Goal: Task Accomplishment & Management: Complete application form

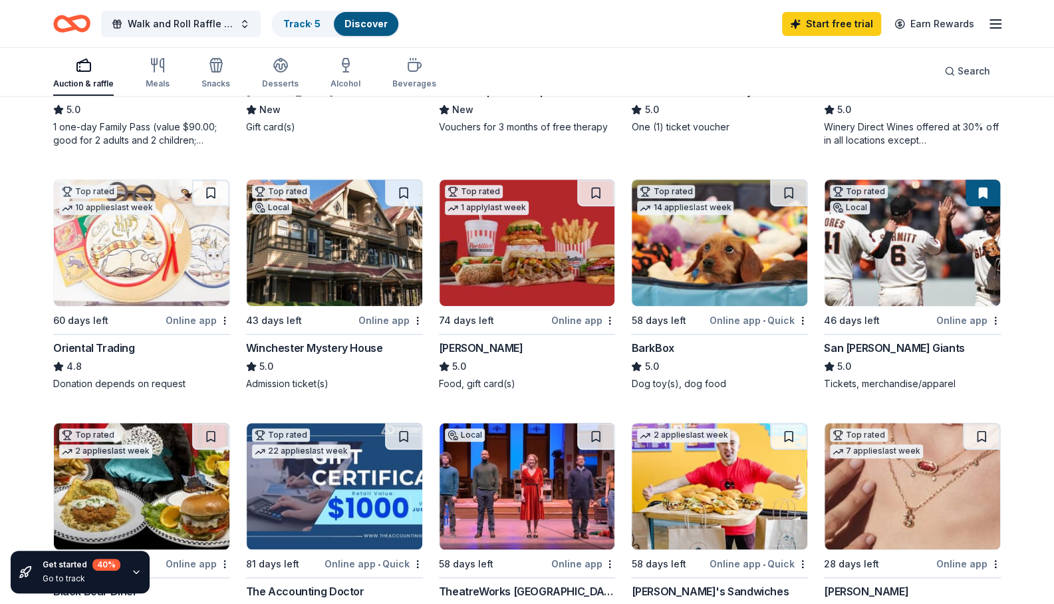
scroll to position [334, 0]
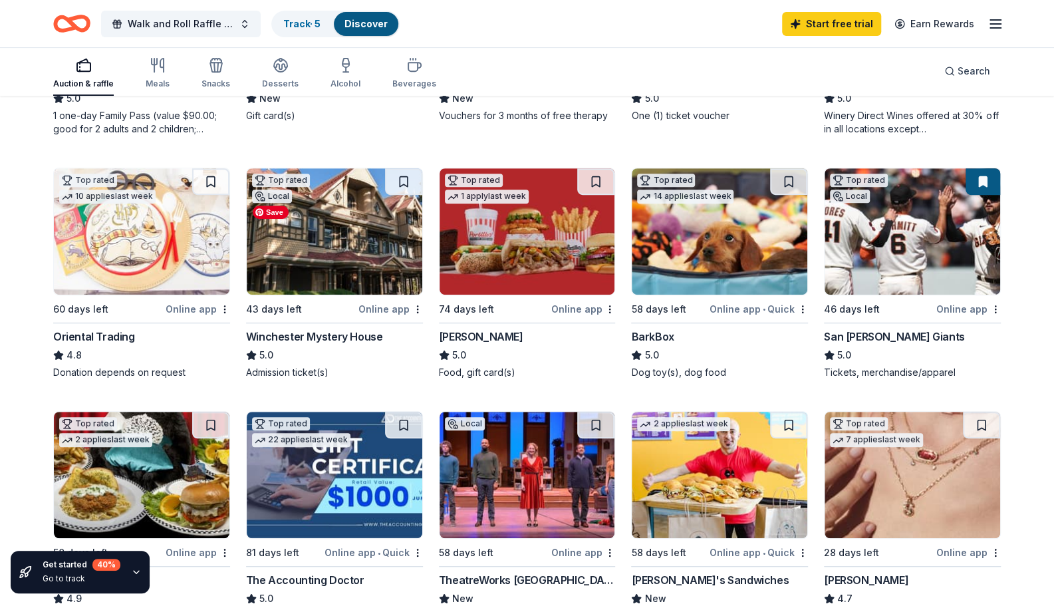
click at [378, 295] on img at bounding box center [335, 231] width 176 height 126
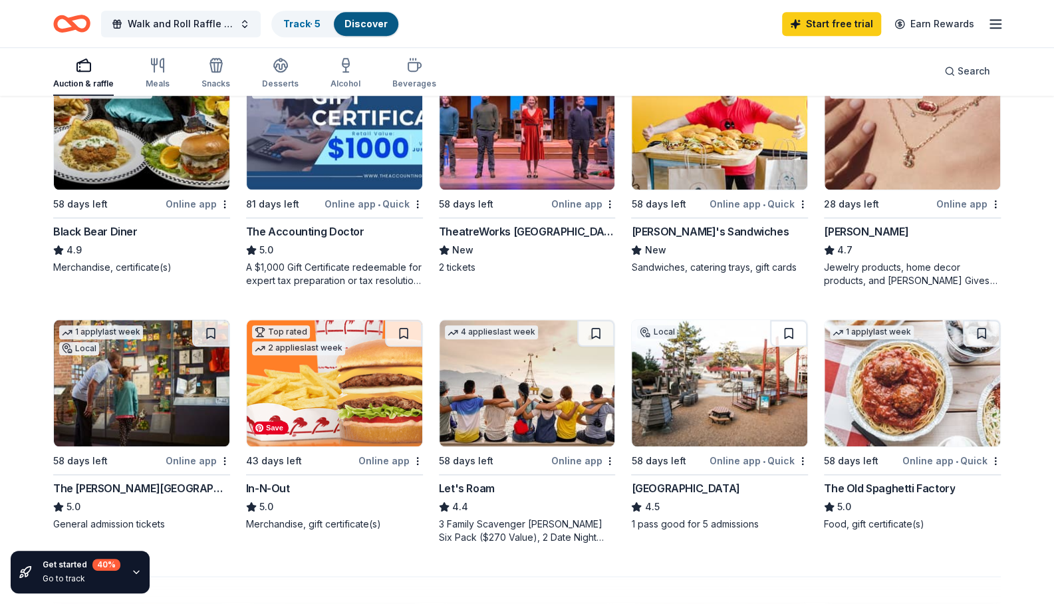
scroll to position [672, 0]
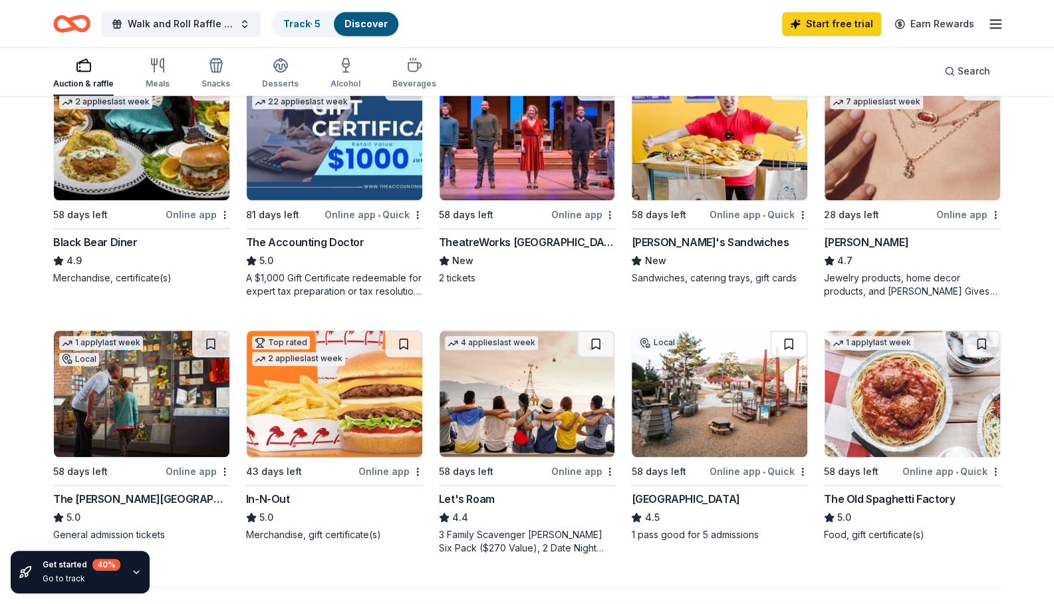
click at [525, 250] on div "TheatreWorks Silicon Valley" at bounding box center [527, 242] width 177 height 16
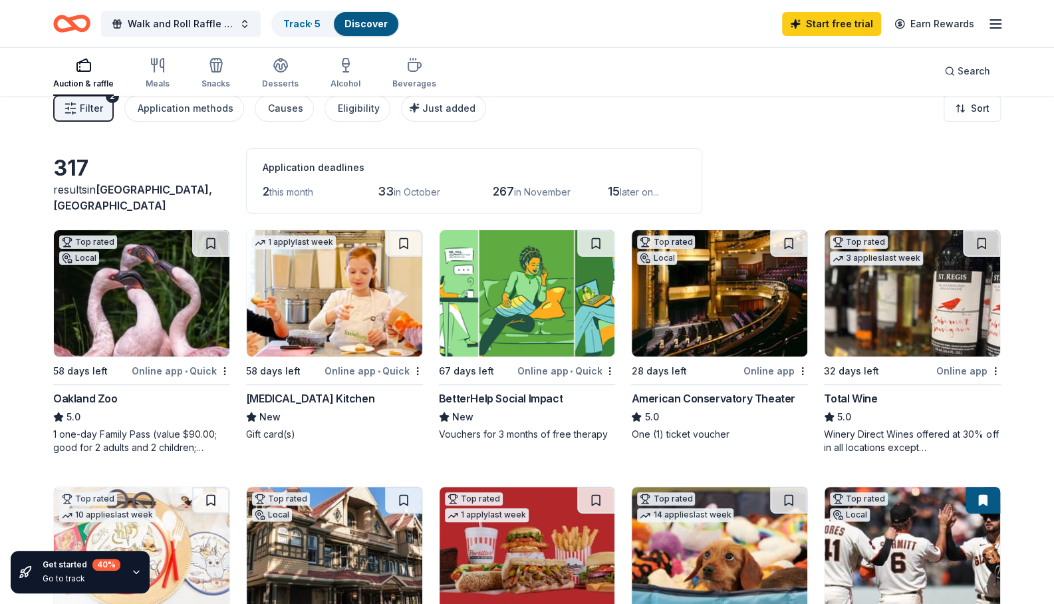
scroll to position [0, 0]
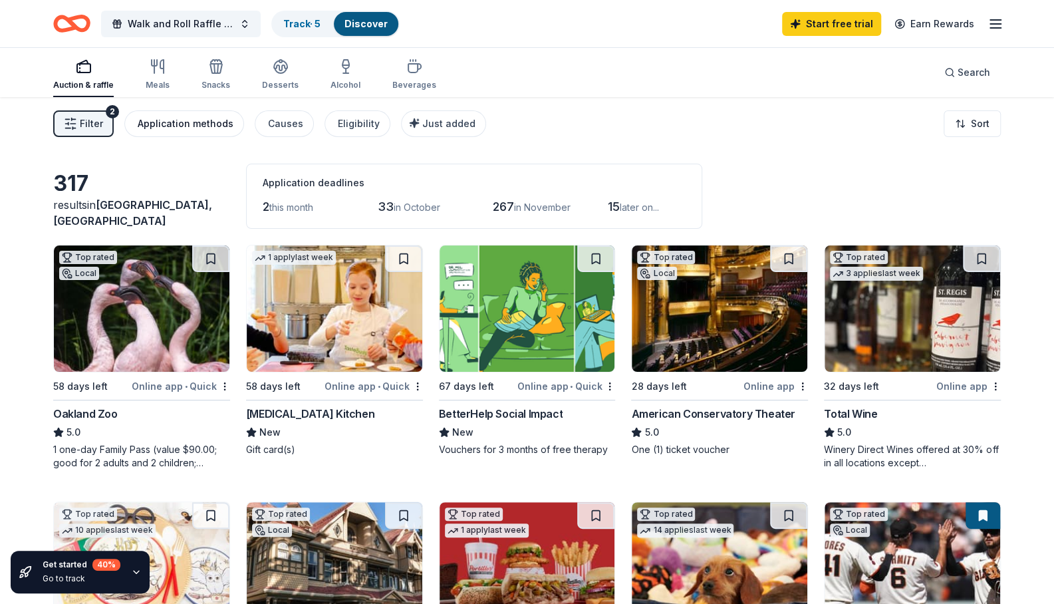
click at [176, 121] on div "Application methods" at bounding box center [186, 124] width 96 height 16
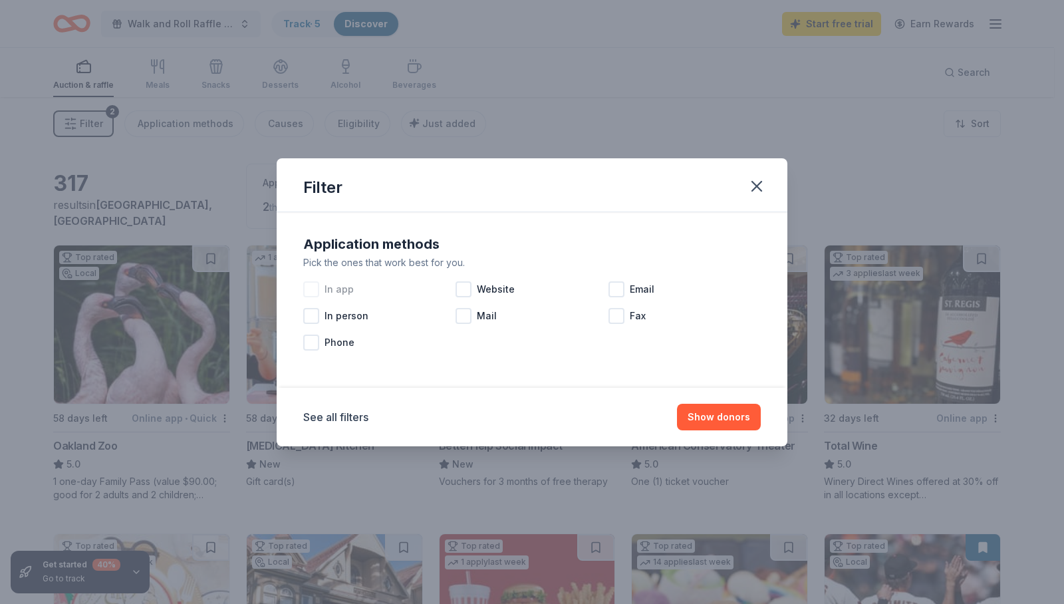
click at [313, 290] on div at bounding box center [311, 289] width 16 height 16
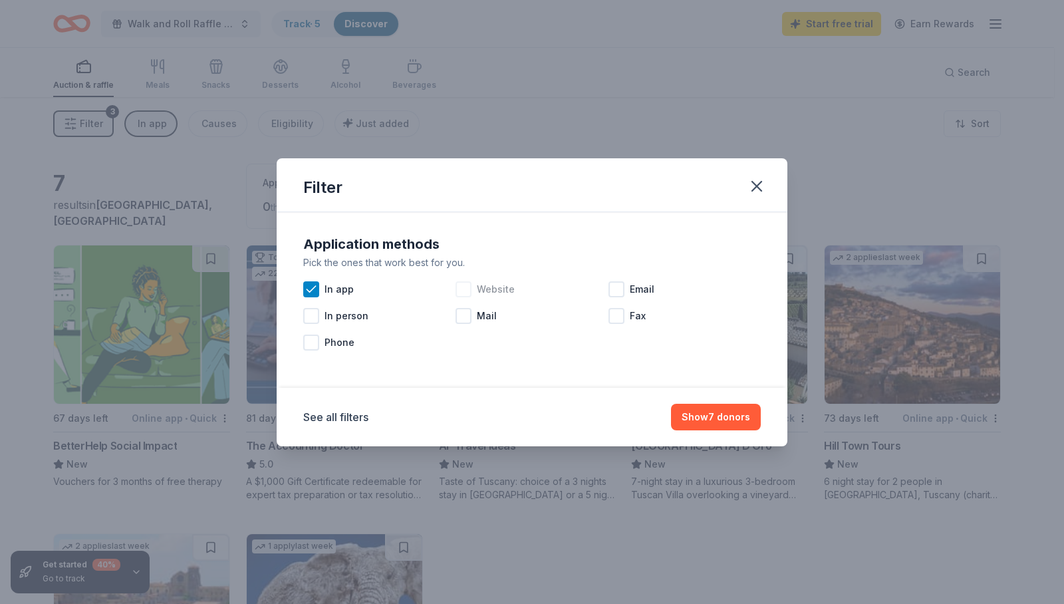
click at [464, 289] on div at bounding box center [464, 289] width 16 height 16
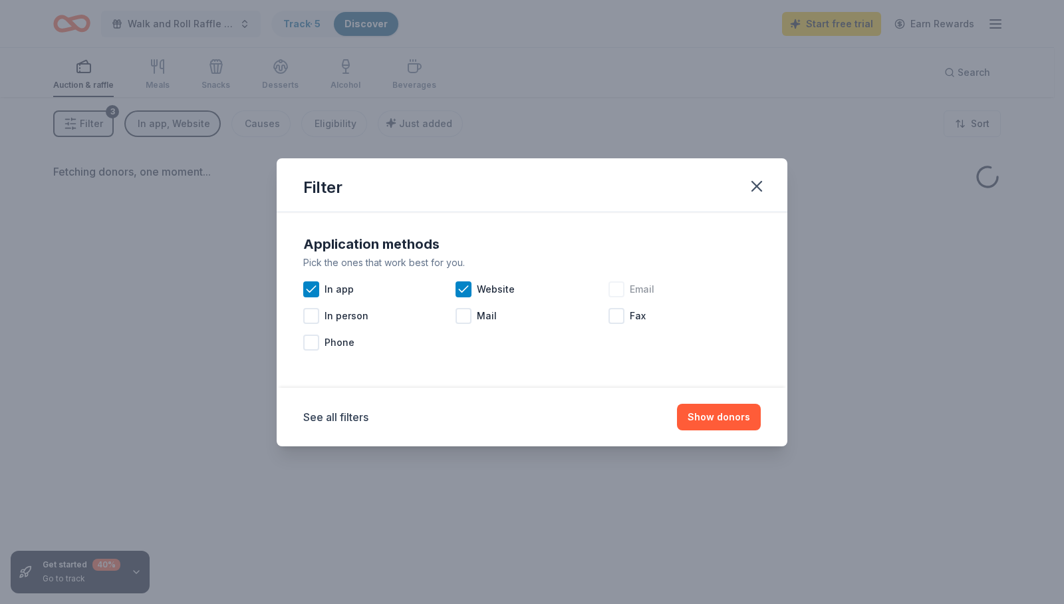
click at [611, 292] on div at bounding box center [617, 289] width 16 height 16
click at [697, 415] on button "Show donors" at bounding box center [719, 417] width 84 height 27
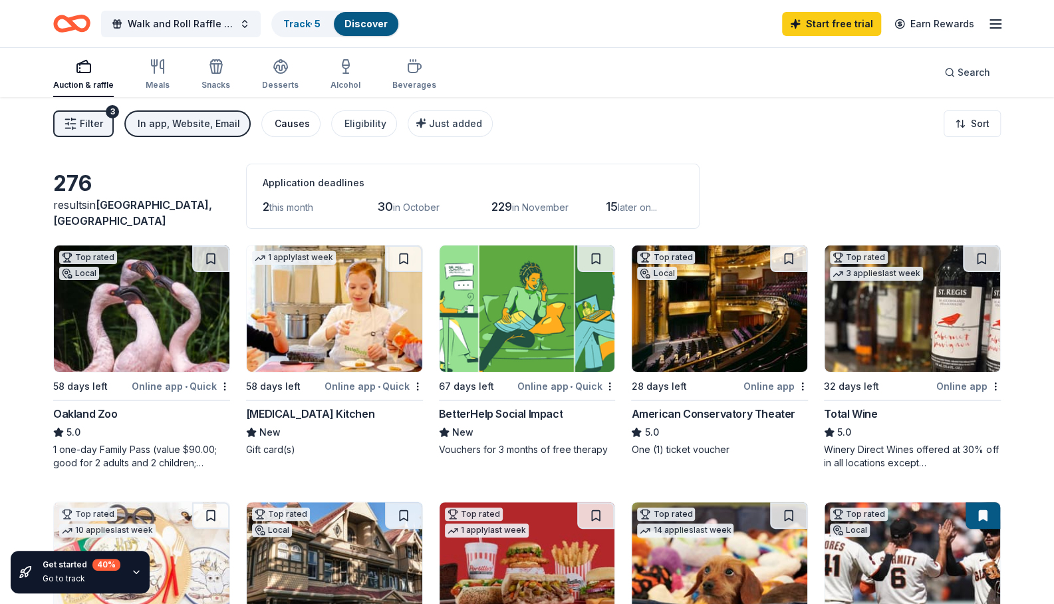
click at [267, 119] on button "Causes" at bounding box center [290, 123] width 59 height 27
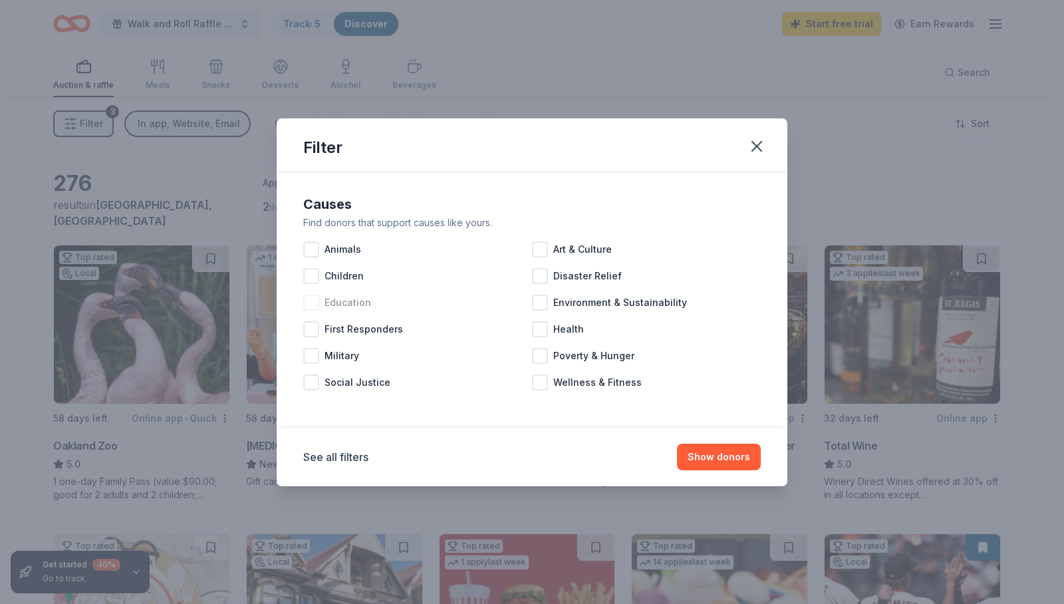
click at [311, 307] on div at bounding box center [311, 303] width 16 height 16
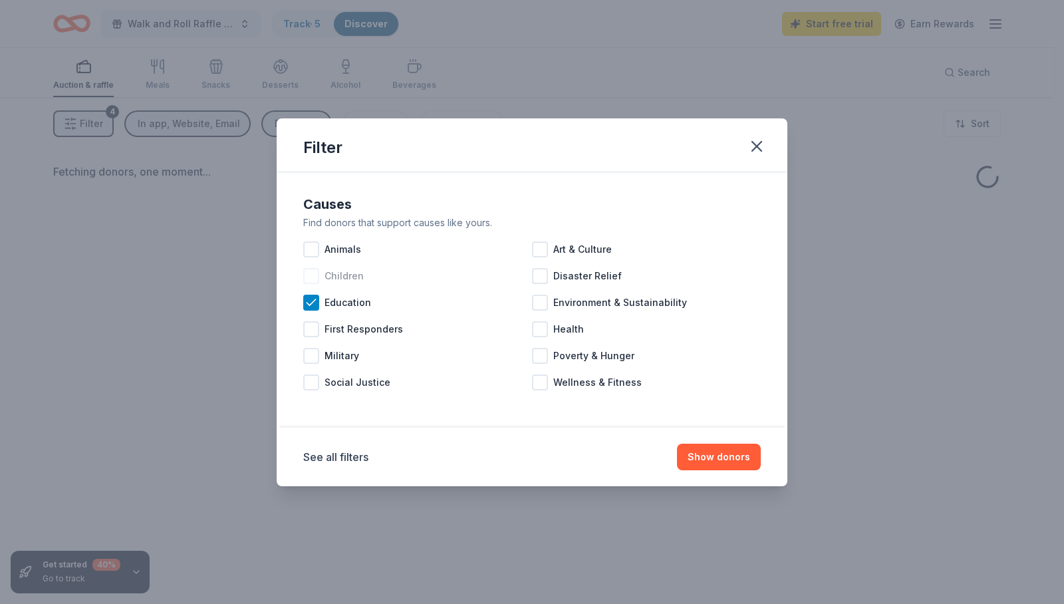
click at [310, 277] on div at bounding box center [311, 276] width 16 height 16
click at [537, 302] on div at bounding box center [540, 303] width 16 height 16
click at [317, 301] on icon at bounding box center [311, 302] width 13 height 13
click at [311, 275] on icon at bounding box center [311, 275] width 13 height 13
click at [722, 459] on button "Show donors" at bounding box center [719, 457] width 84 height 27
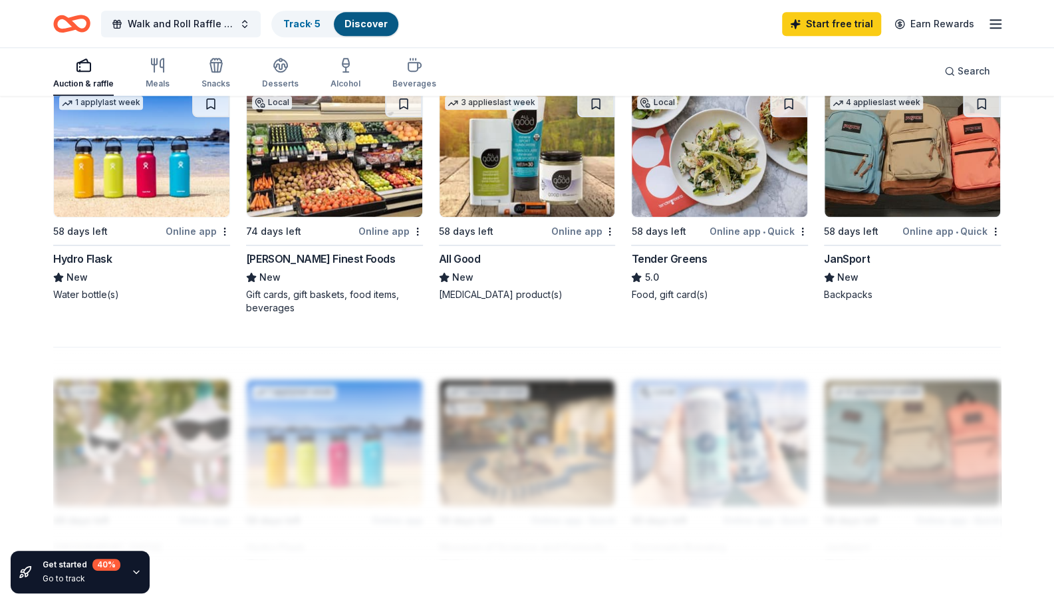
scroll to position [928, 0]
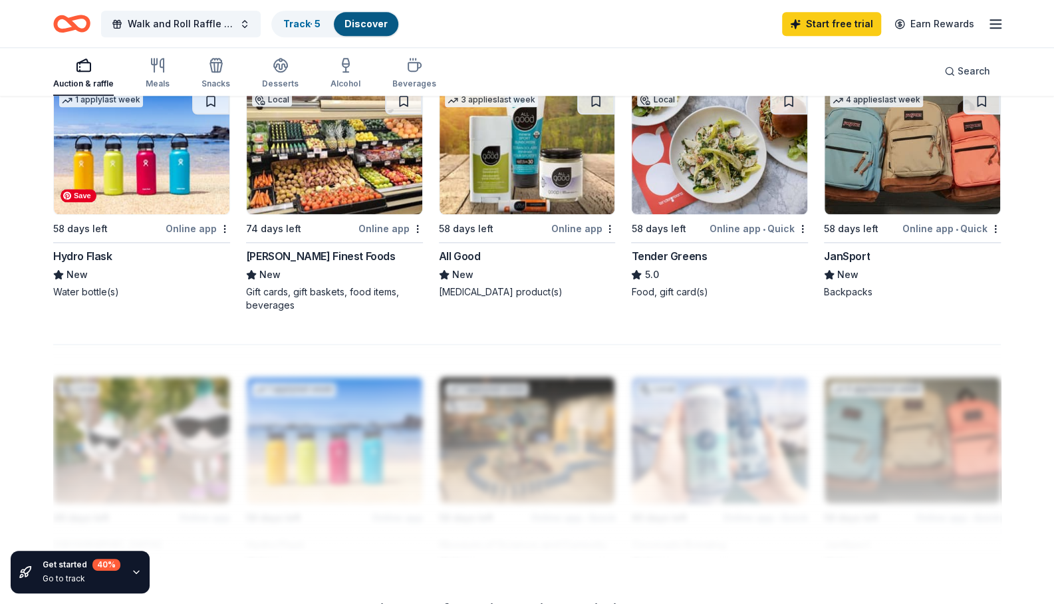
click at [140, 214] on img at bounding box center [142, 151] width 176 height 126
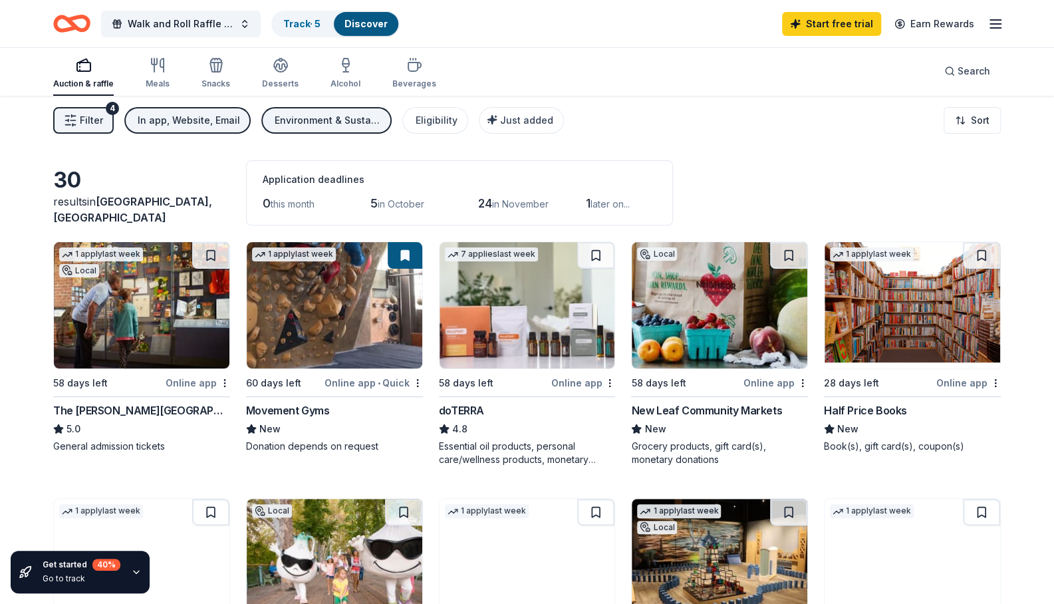
scroll to position [0, 0]
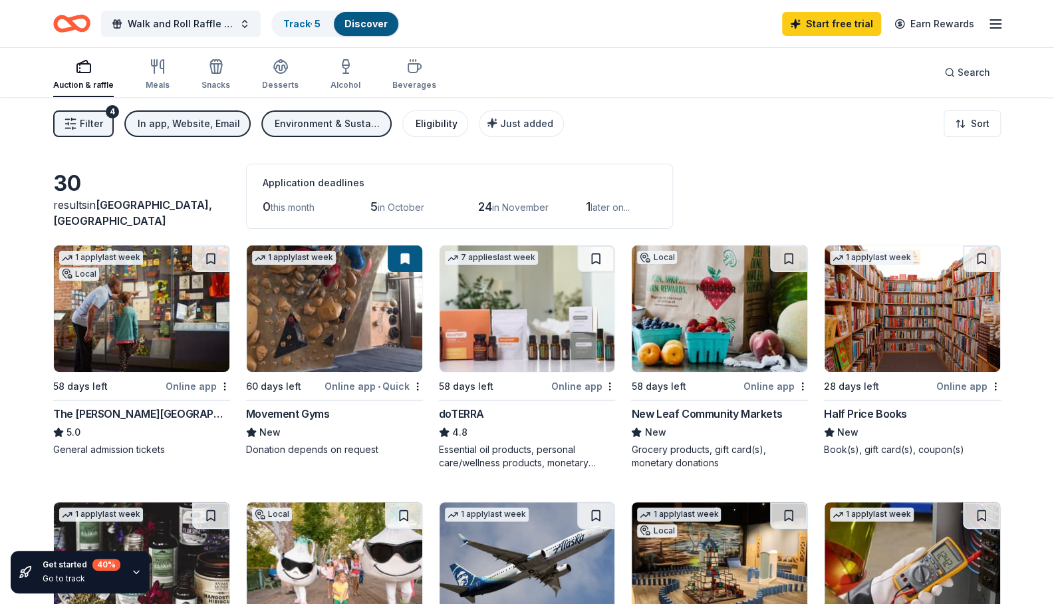
click at [433, 124] on div "Eligibility" at bounding box center [437, 124] width 42 height 16
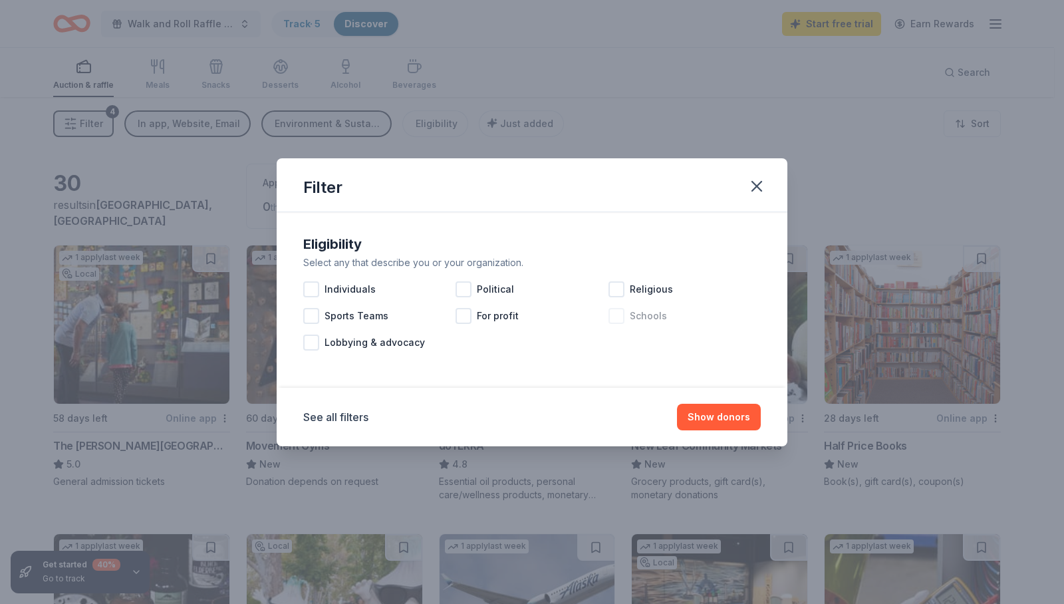
click at [617, 309] on div at bounding box center [617, 316] width 16 height 16
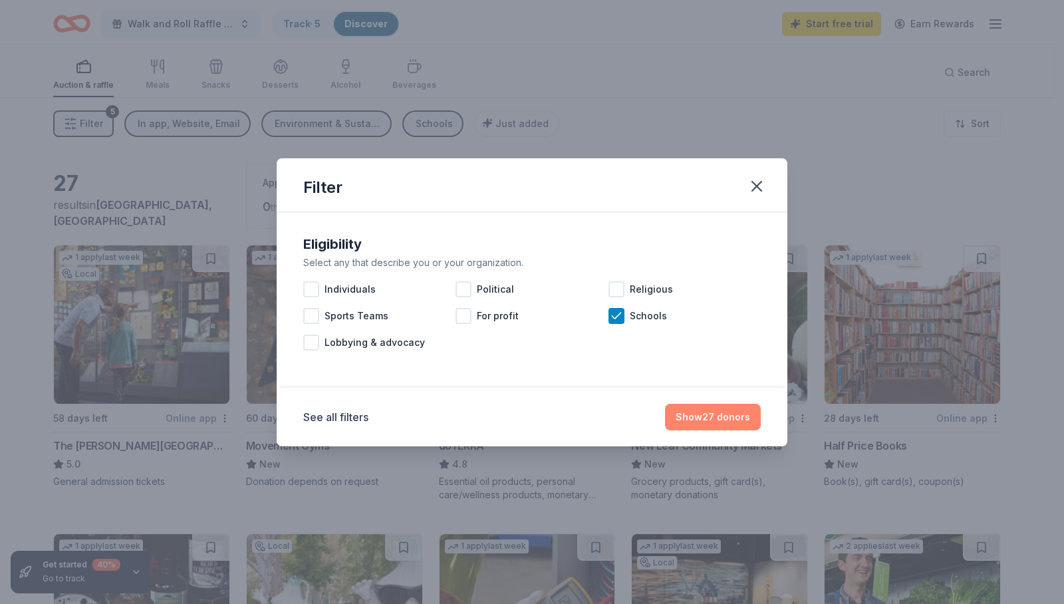
click at [712, 422] on button "Show 27 donors" at bounding box center [713, 417] width 96 height 27
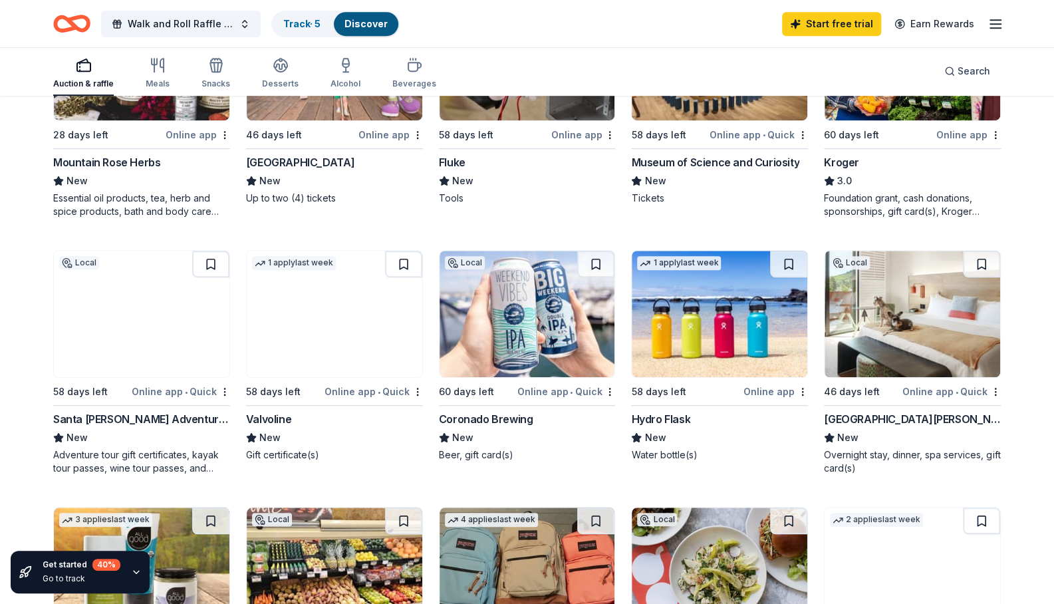
scroll to position [510, 0]
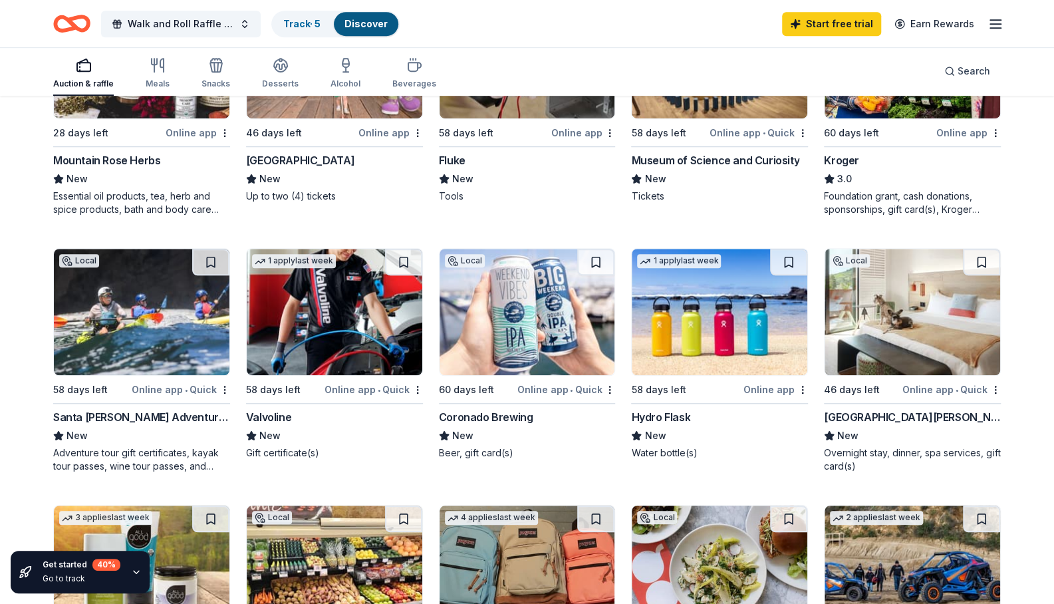
click at [877, 425] on div "Hotel San Luis Obispo" at bounding box center [912, 417] width 177 height 16
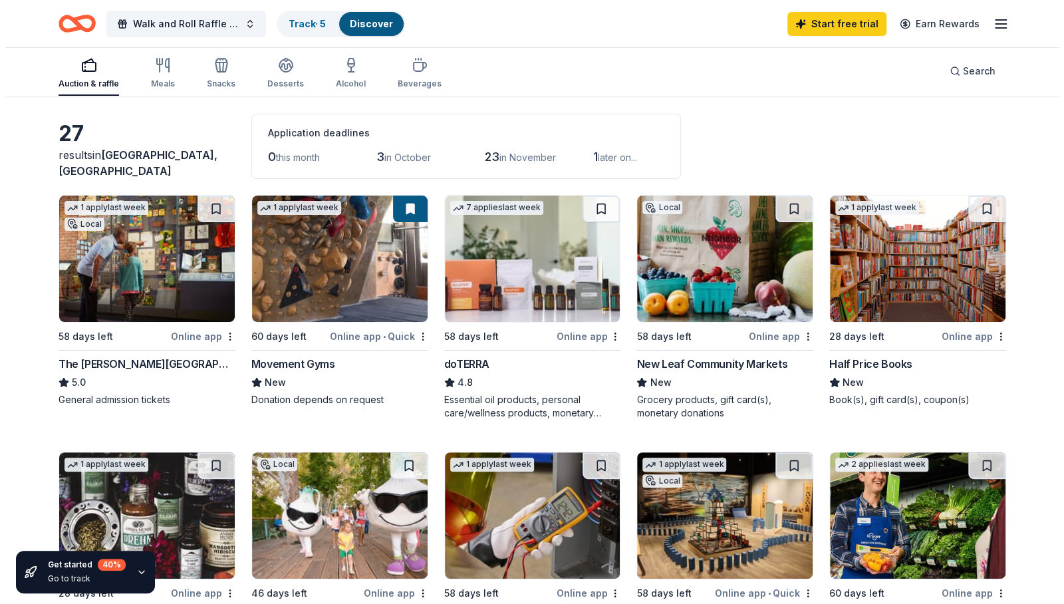
scroll to position [0, 0]
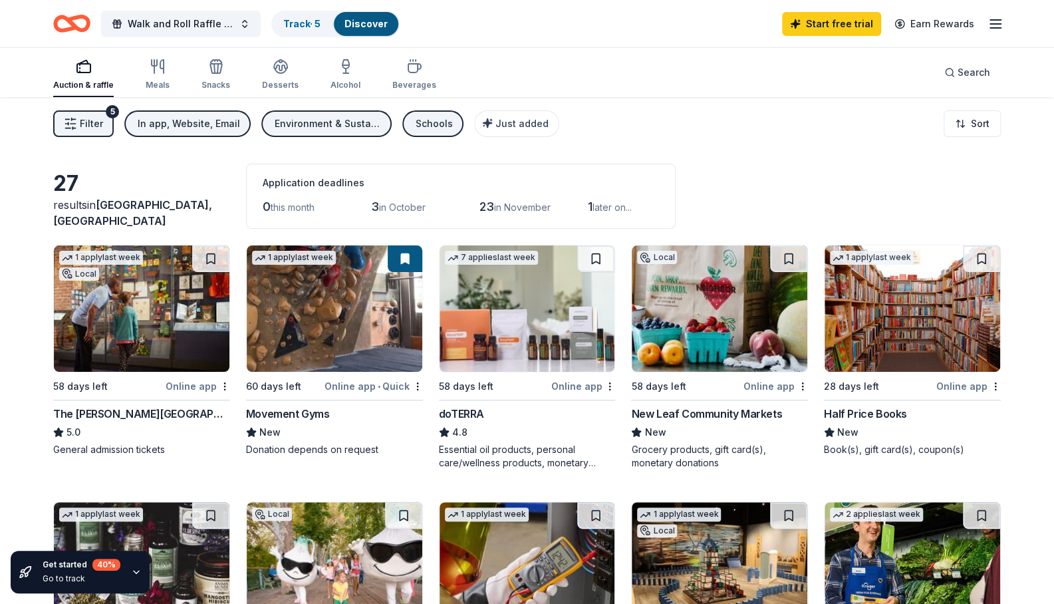
click at [100, 116] on span "Filter" at bounding box center [91, 124] width 23 height 16
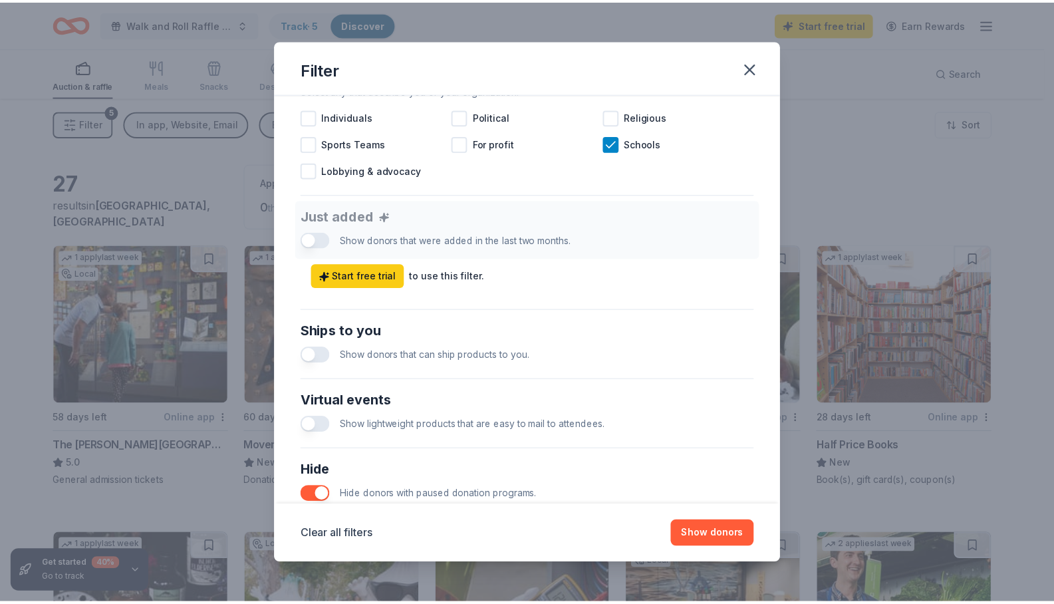
scroll to position [553, 0]
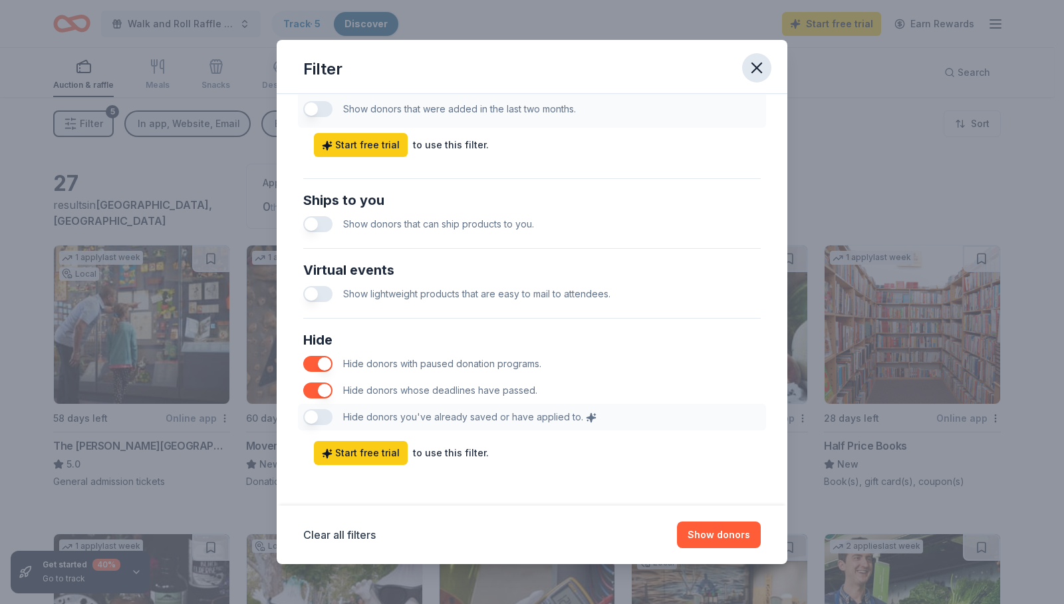
click at [749, 65] on icon "button" at bounding box center [757, 68] width 19 height 19
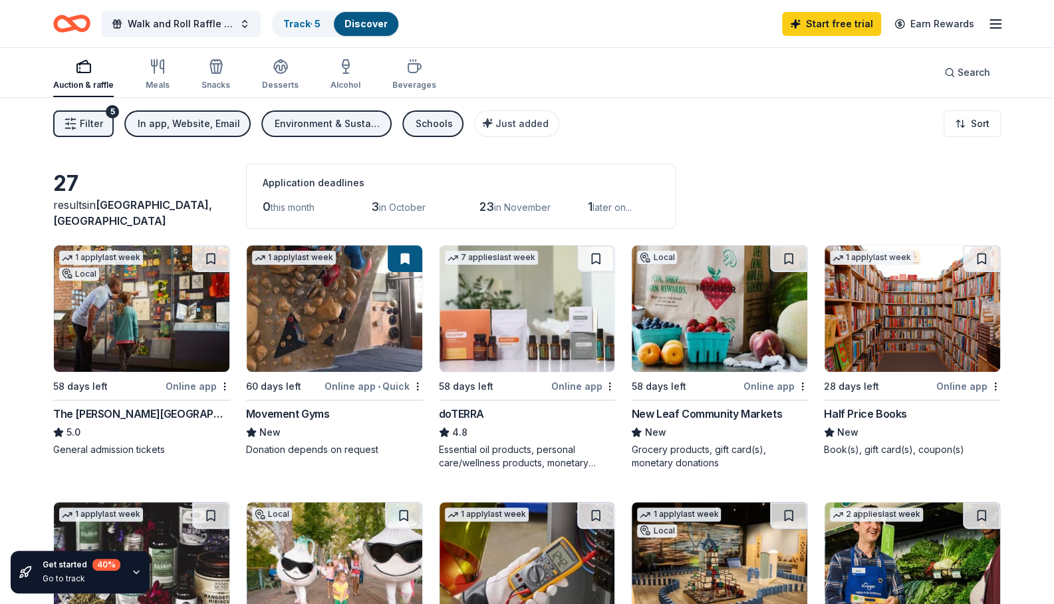
click at [93, 80] on div "Auction & raffle" at bounding box center [83, 85] width 61 height 11
click at [482, 110] on button "Just added" at bounding box center [516, 123] width 85 height 27
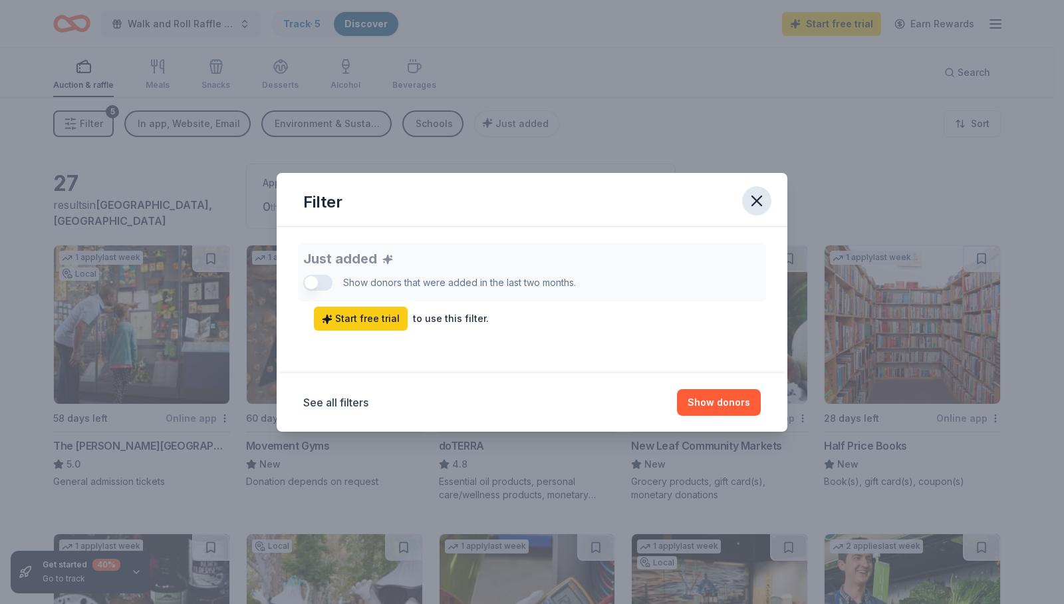
click at [748, 204] on icon "button" at bounding box center [757, 201] width 19 height 19
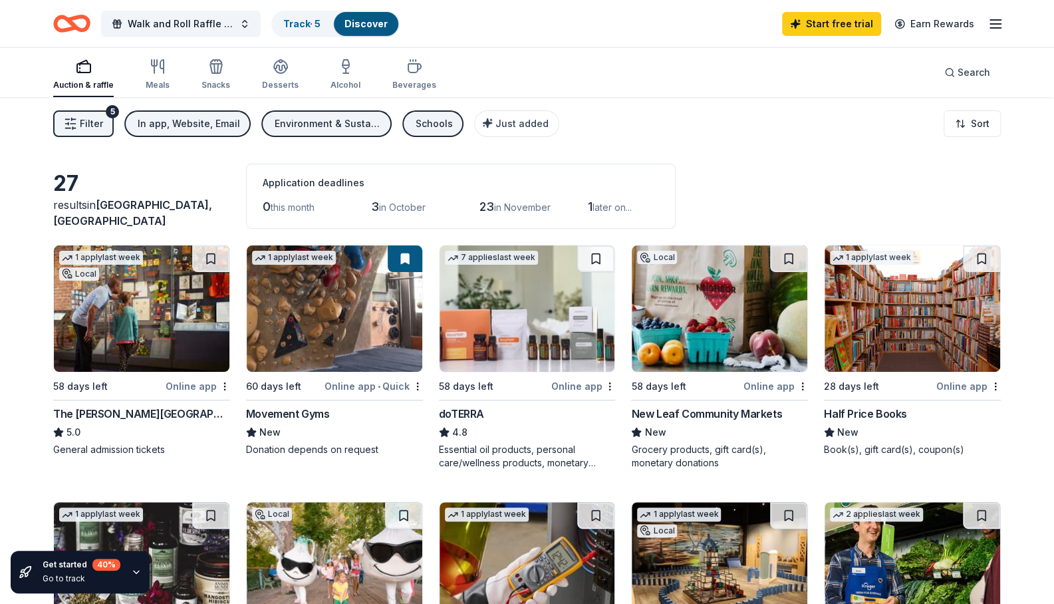
click at [307, 126] on div "Environment & Sustainability" at bounding box center [328, 124] width 106 height 16
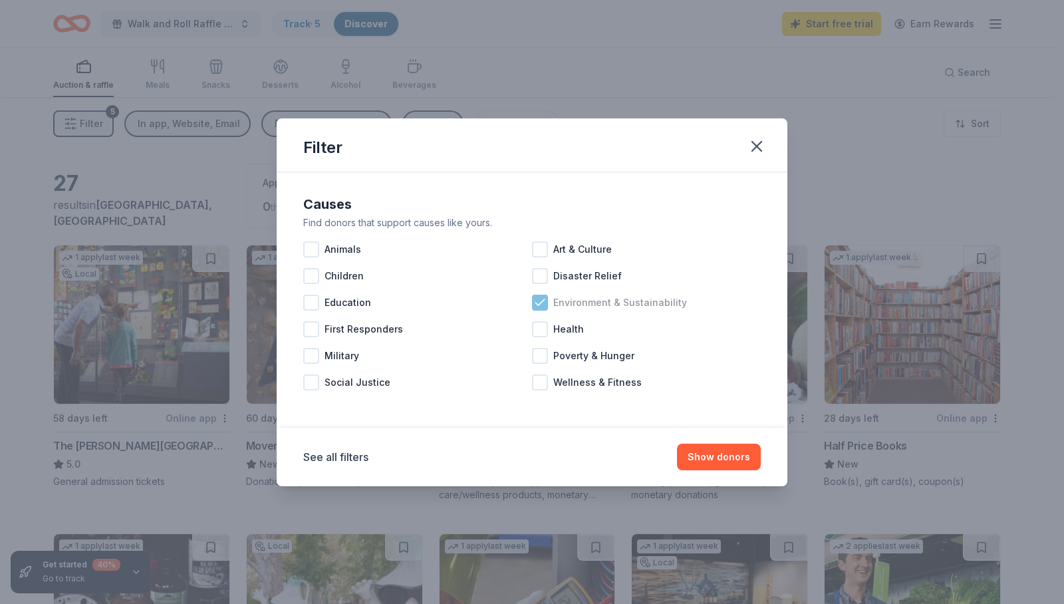
click at [537, 303] on icon at bounding box center [539, 302] width 13 height 13
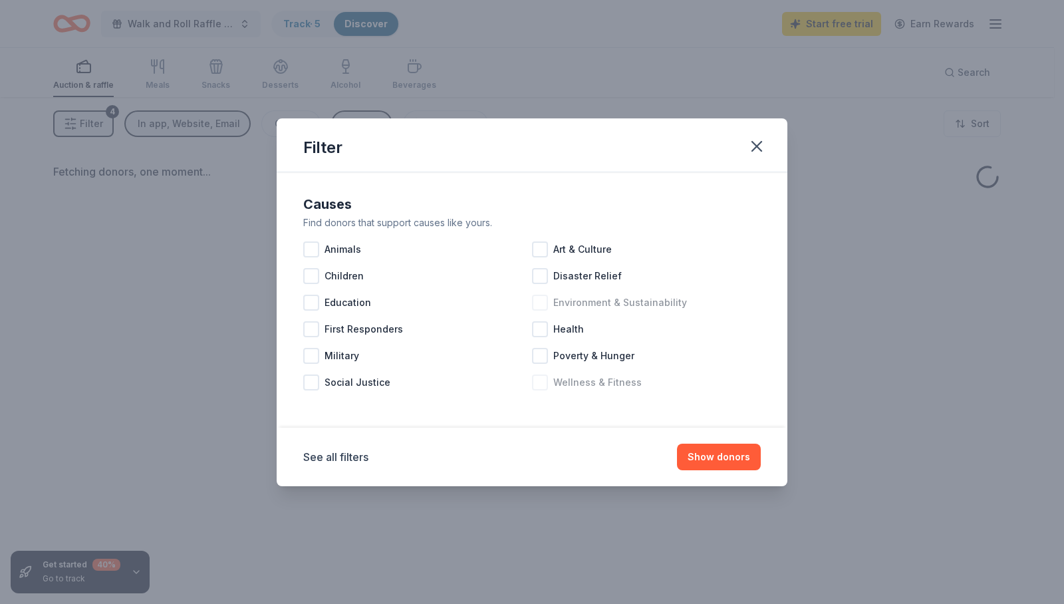
click at [540, 381] on div at bounding box center [540, 382] width 16 height 16
click at [704, 461] on button "Show donors" at bounding box center [719, 457] width 84 height 27
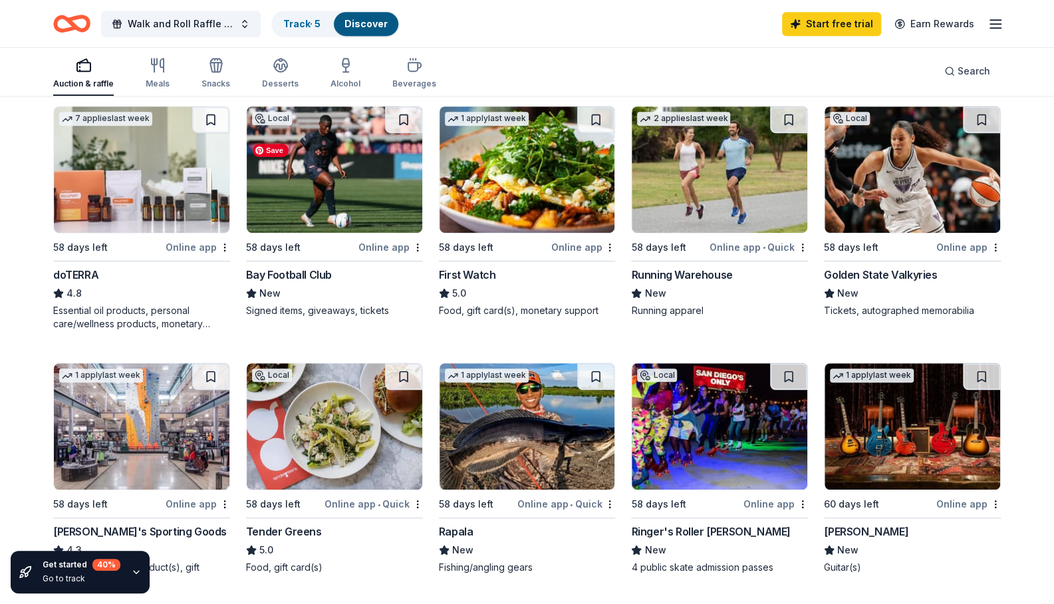
scroll to position [396, 0]
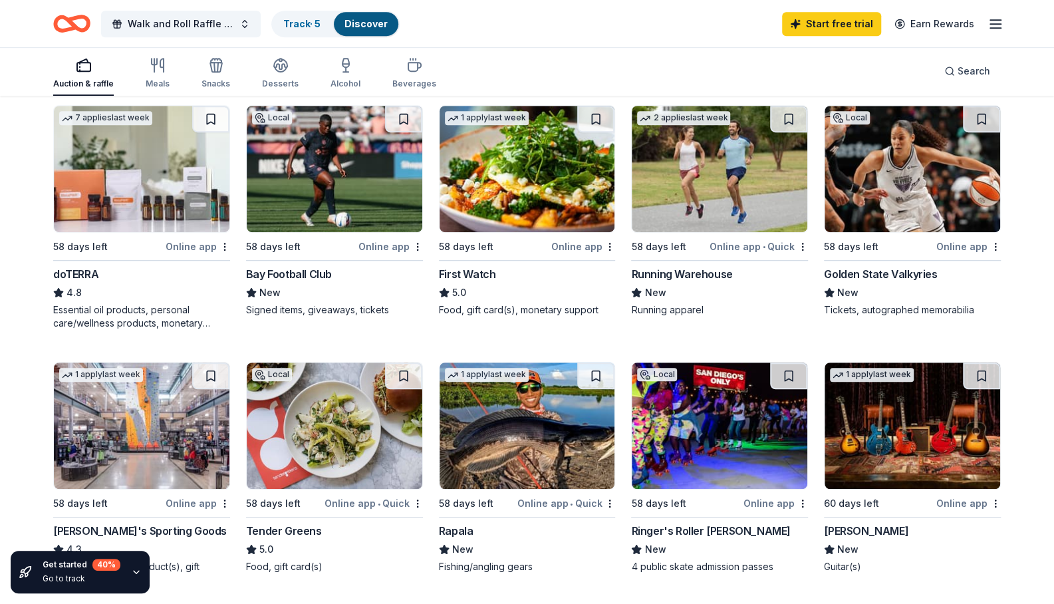
click at [863, 282] on div "Golden State Valkyries" at bounding box center [880, 274] width 113 height 16
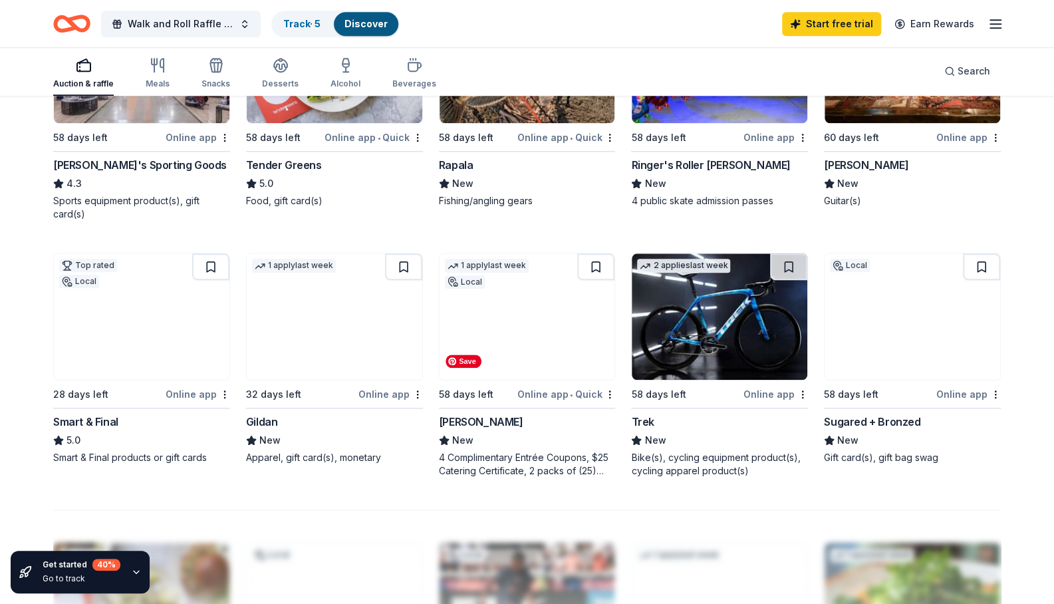
scroll to position [726, 0]
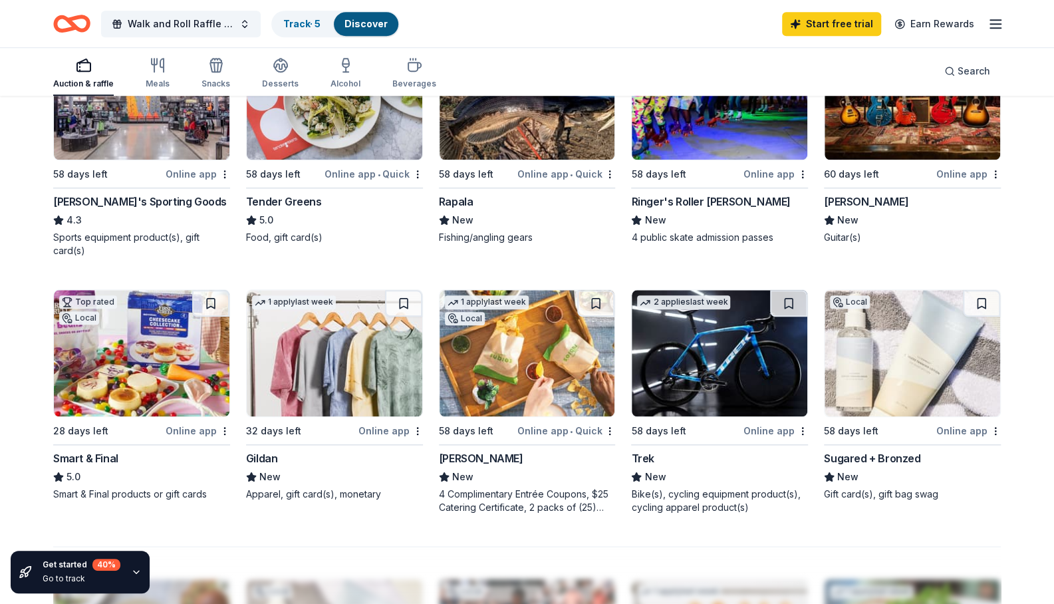
click at [128, 210] on div "Dick's Sporting Goods" at bounding box center [140, 202] width 174 height 16
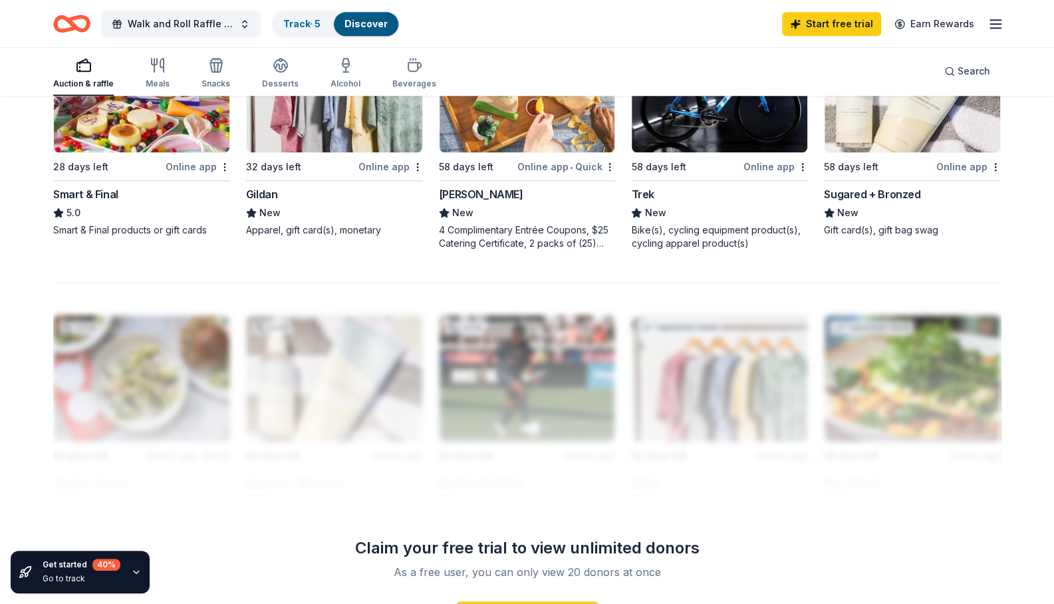
scroll to position [995, 0]
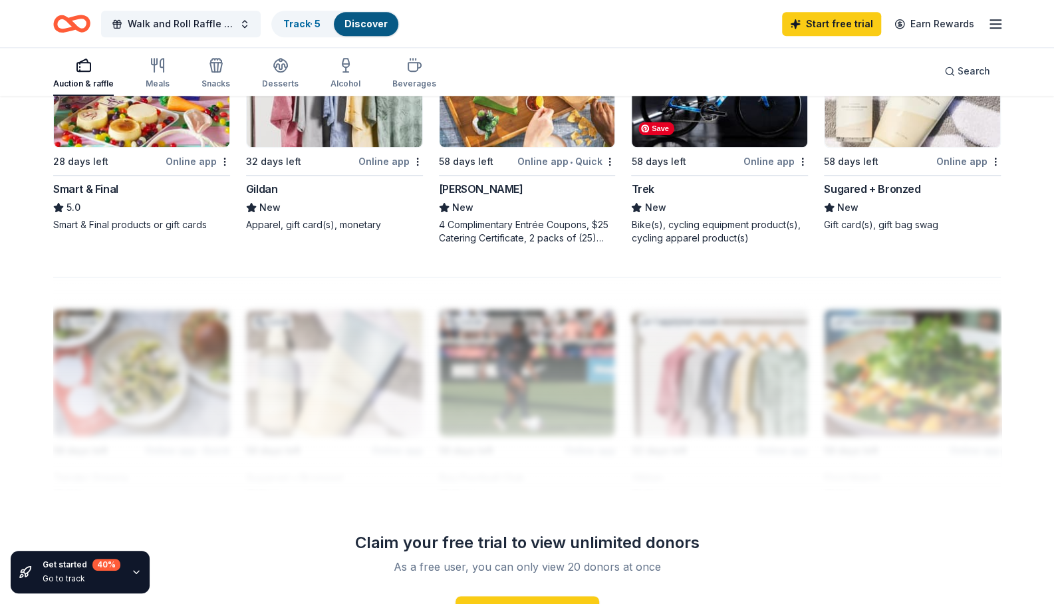
click at [693, 147] on img at bounding box center [720, 84] width 176 height 126
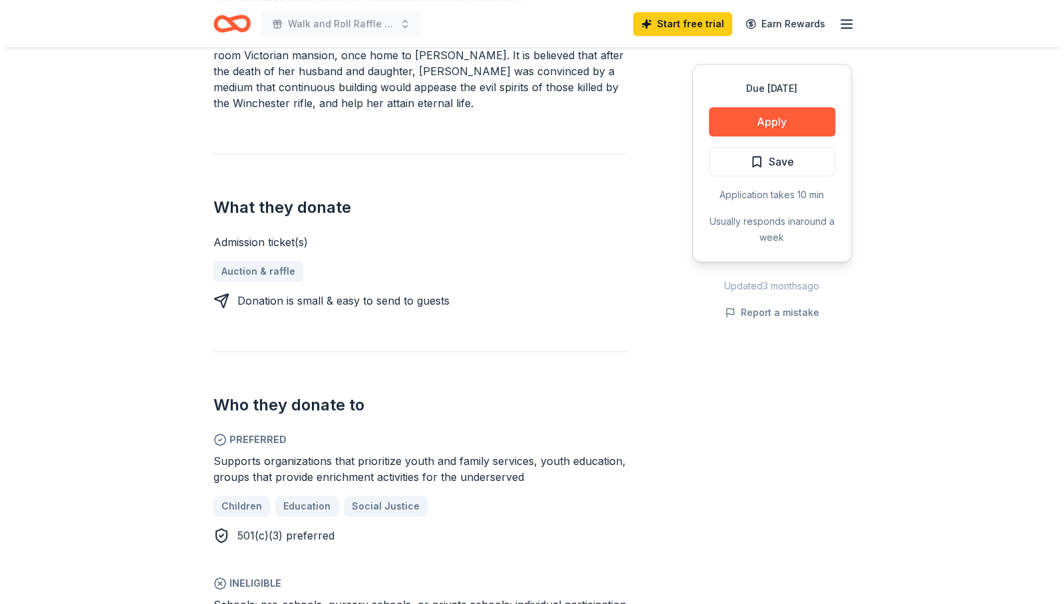
scroll to position [454, 0]
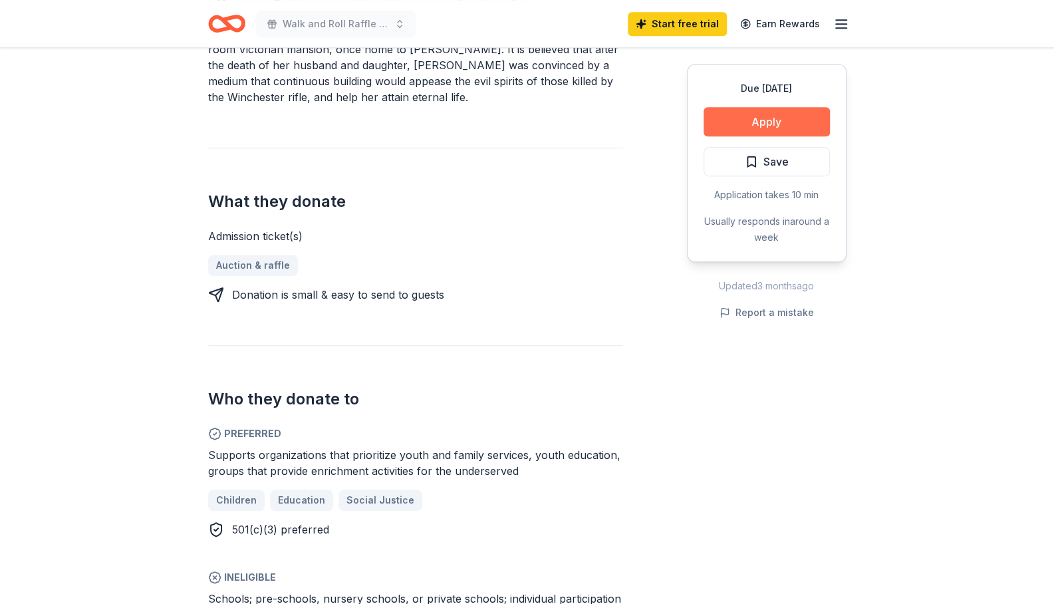
click at [735, 118] on button "Apply" at bounding box center [767, 121] width 126 height 29
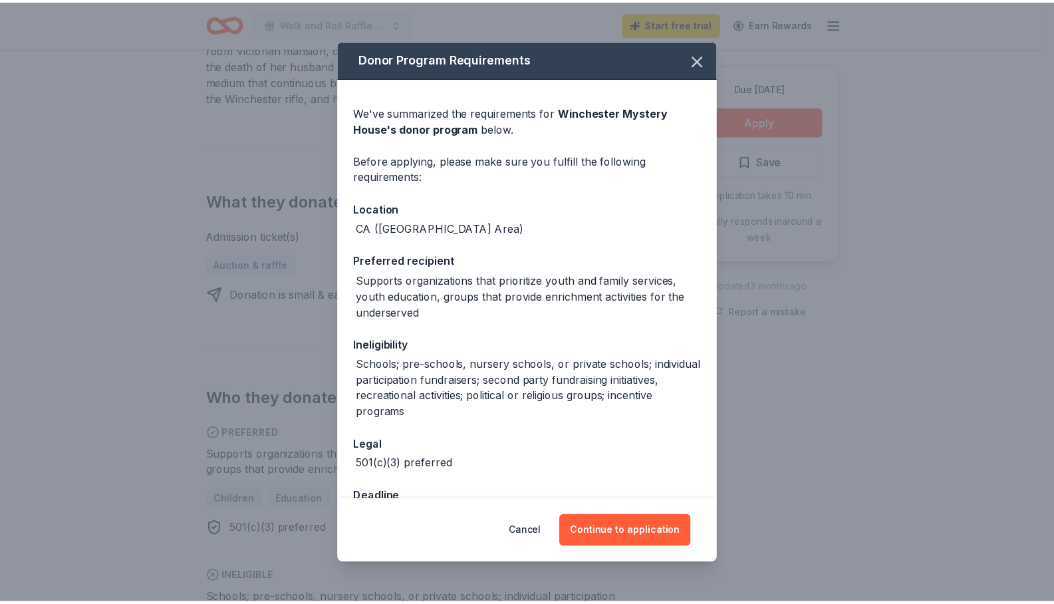
scroll to position [43, 0]
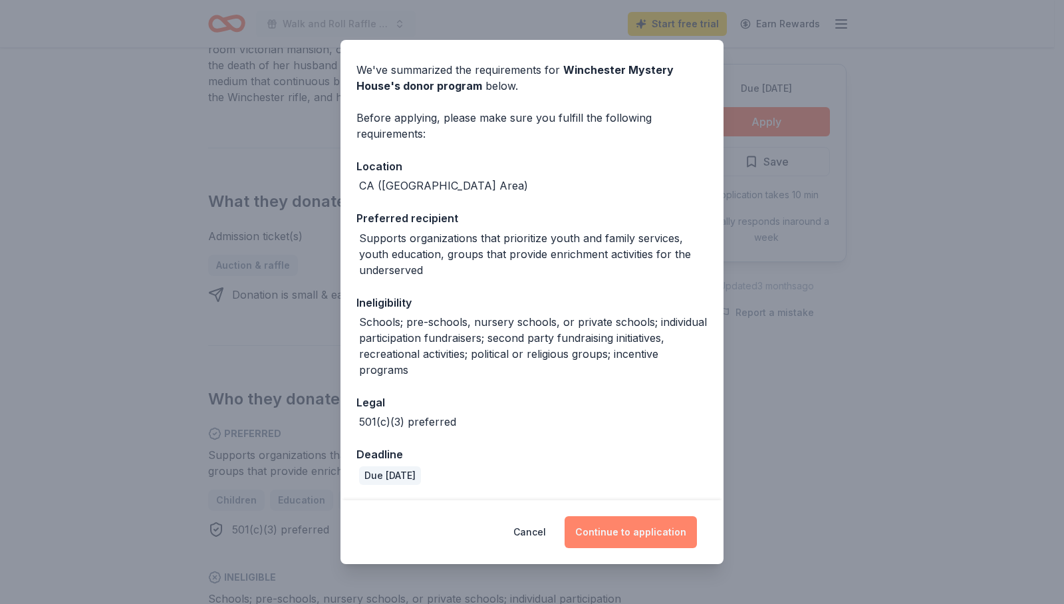
click at [600, 533] on button "Continue to application" at bounding box center [631, 532] width 132 height 32
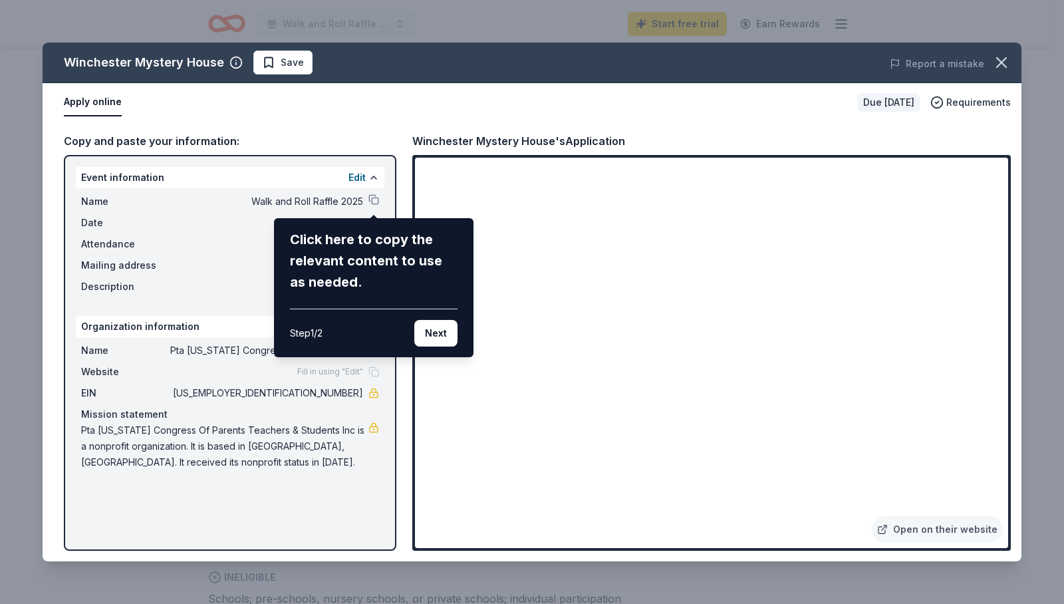
click at [897, 530] on div "Winchester Mystery House Save Report a mistake Apply online Due in 43 days Requ…" at bounding box center [532, 302] width 979 height 519
click at [913, 532] on div "Winchester Mystery House Save Report a mistake Apply online Due in 43 days Requ…" at bounding box center [532, 302] width 979 height 519
click at [926, 529] on div "Winchester Mystery House Save Report a mistake Apply online Due in 43 days Requ…" at bounding box center [532, 302] width 979 height 519
click at [940, 530] on div "Winchester Mystery House Save Report a mistake Apply online Due in 43 days Requ…" at bounding box center [532, 302] width 979 height 519
click at [887, 525] on div "Winchester Mystery House Save Report a mistake Apply online Due in 43 days Requ…" at bounding box center [532, 302] width 979 height 519
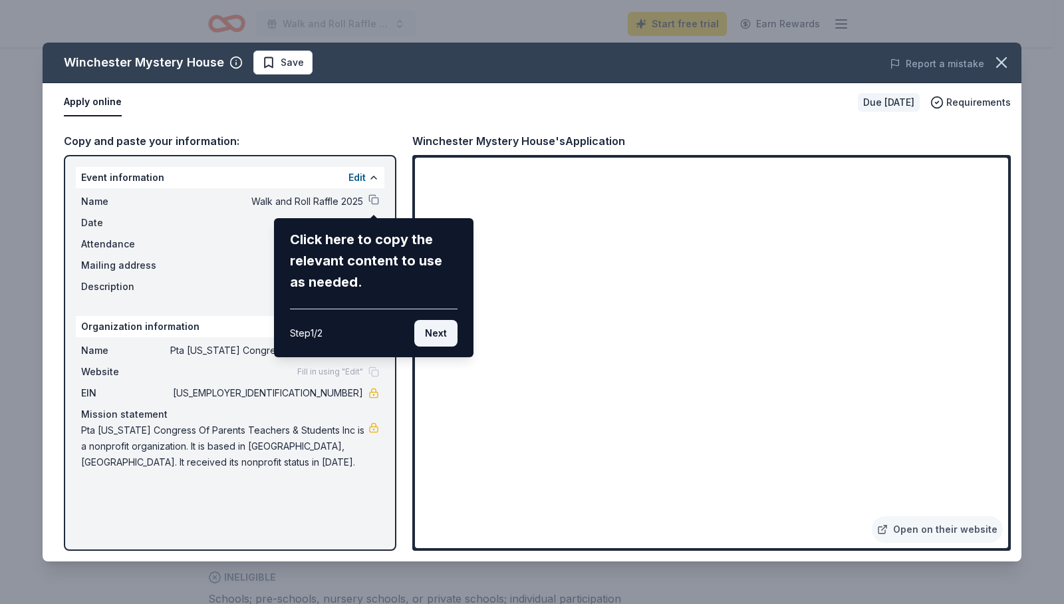
click at [432, 333] on button "Next" at bounding box center [435, 333] width 43 height 27
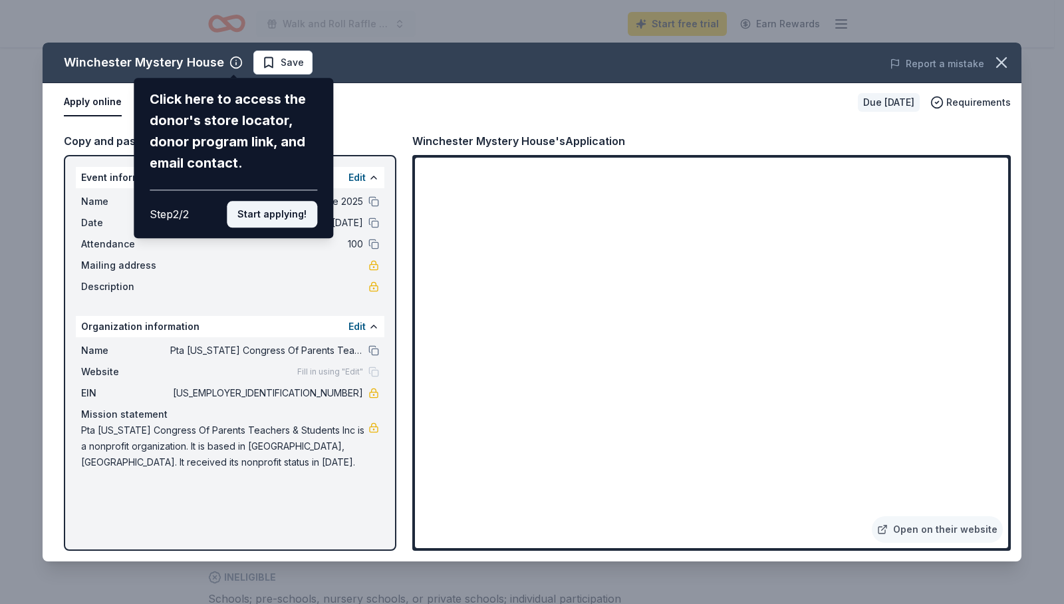
click at [299, 207] on button "Start applying!" at bounding box center [272, 214] width 90 height 27
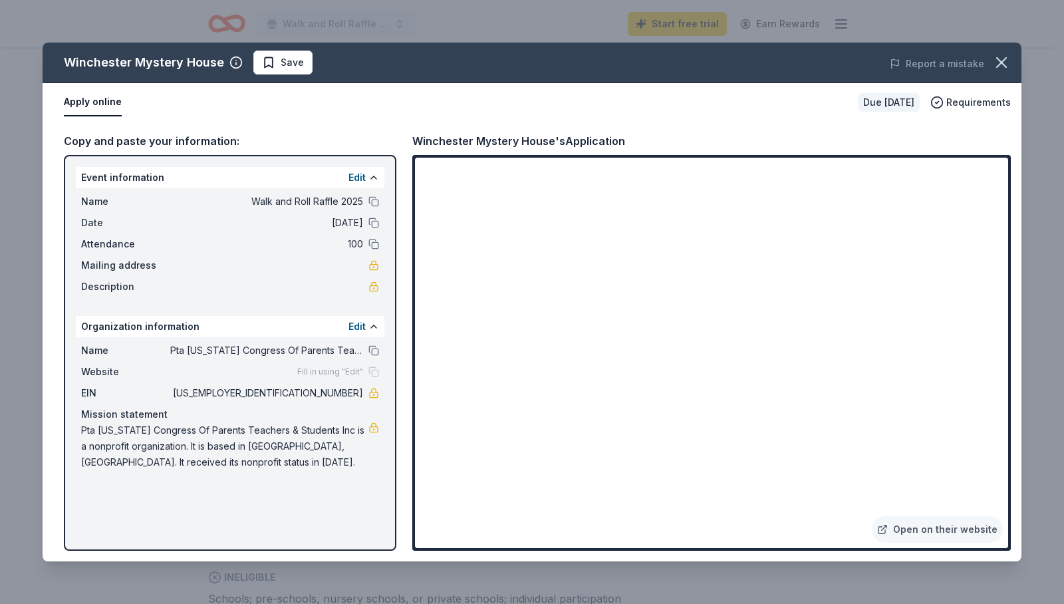
click at [911, 533] on div "Winchester Mystery House Save Report a mistake Apply online Due in 43 days Requ…" at bounding box center [532, 302] width 979 height 519
click at [887, 526] on div "Winchester Mystery House Save Report a mistake Apply online Due in 43 days Requ…" at bounding box center [532, 302] width 979 height 519
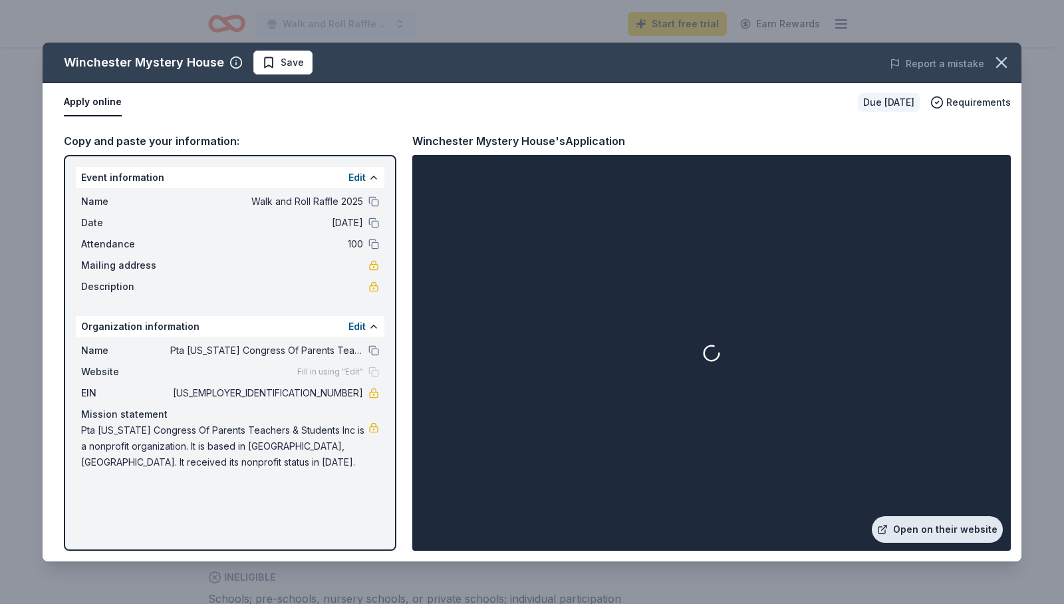
click at [907, 530] on link "Open on their website" at bounding box center [937, 529] width 131 height 27
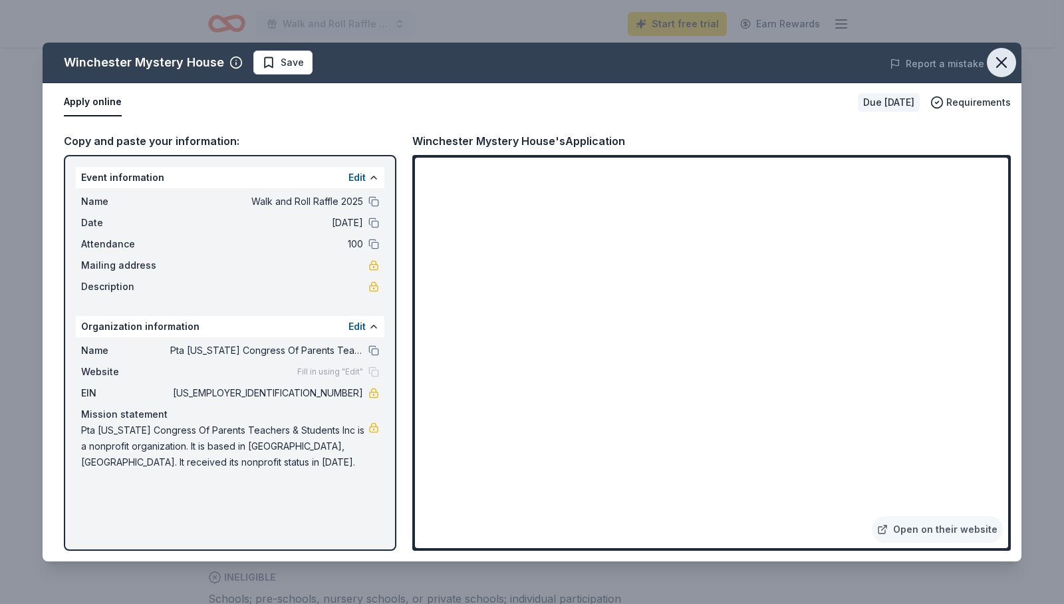
click at [996, 59] on icon "button" at bounding box center [1001, 62] width 19 height 19
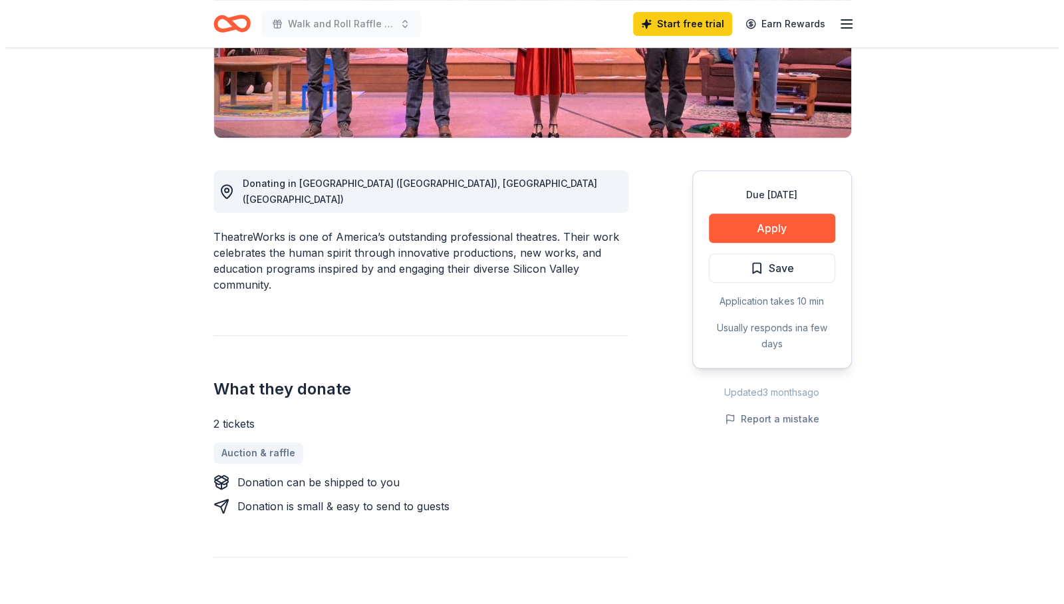
scroll to position [270, 0]
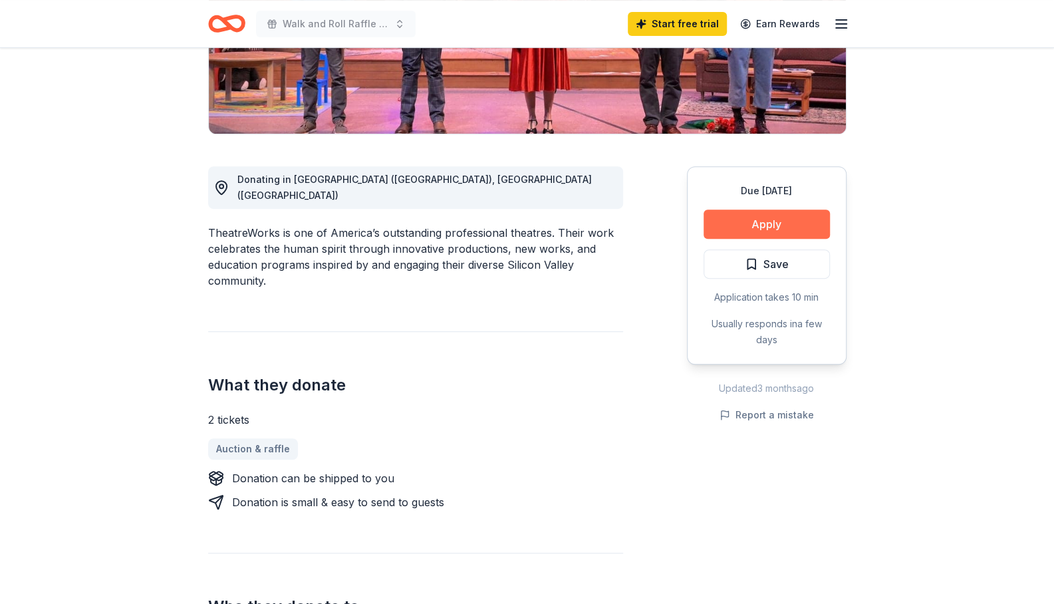
click at [770, 221] on button "Apply" at bounding box center [767, 224] width 126 height 29
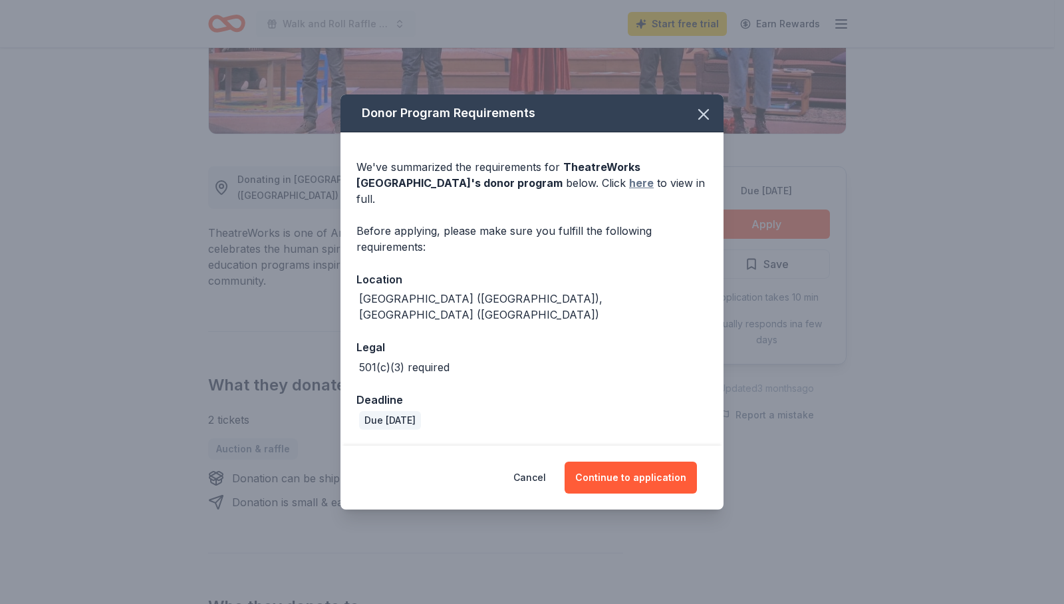
click at [629, 191] on link "here" at bounding box center [641, 183] width 25 height 16
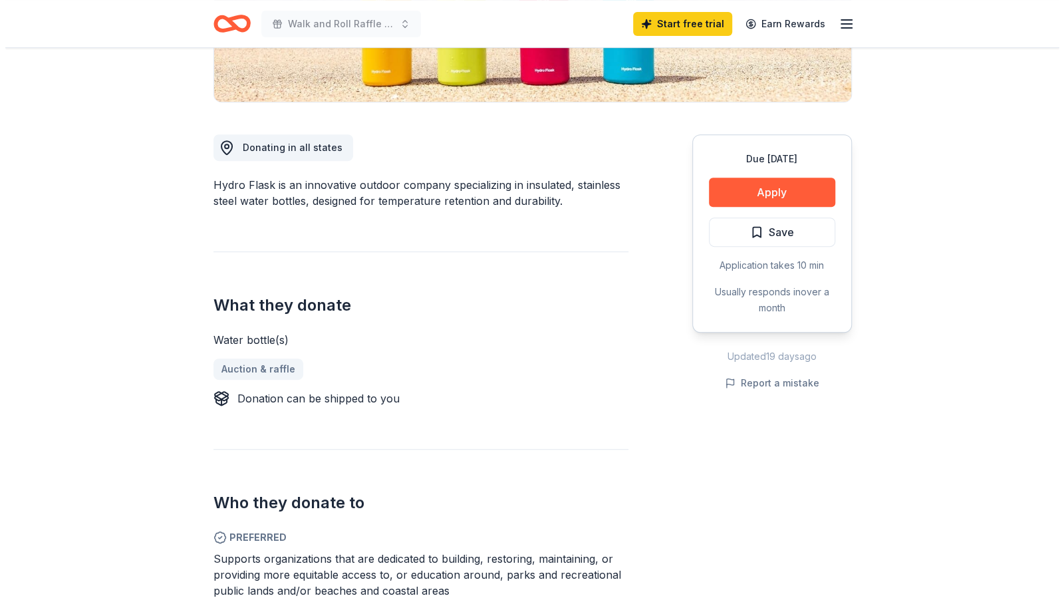
scroll to position [303, 0]
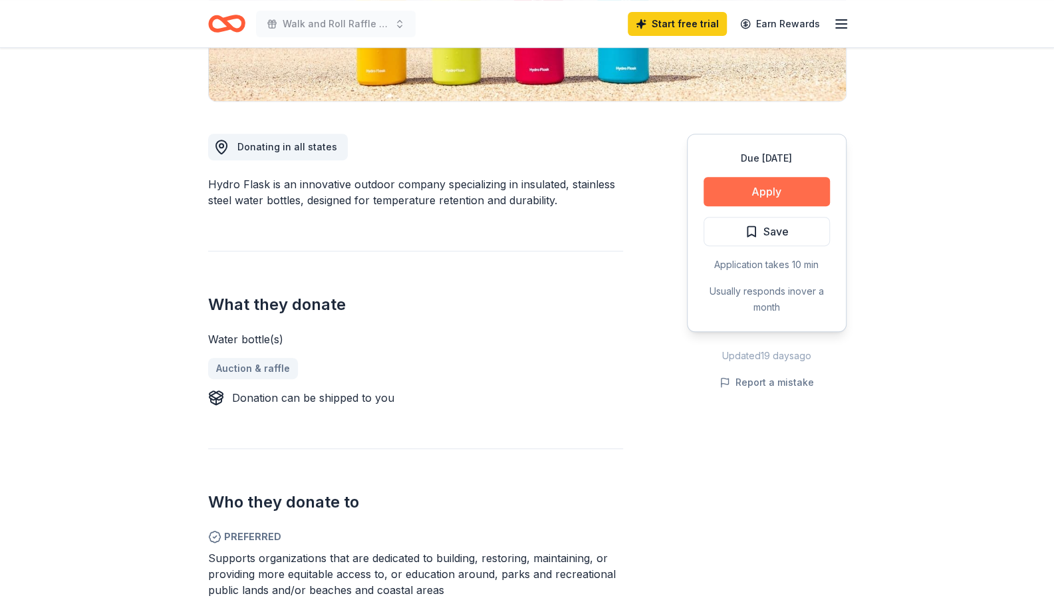
click at [728, 196] on button "Apply" at bounding box center [767, 191] width 126 height 29
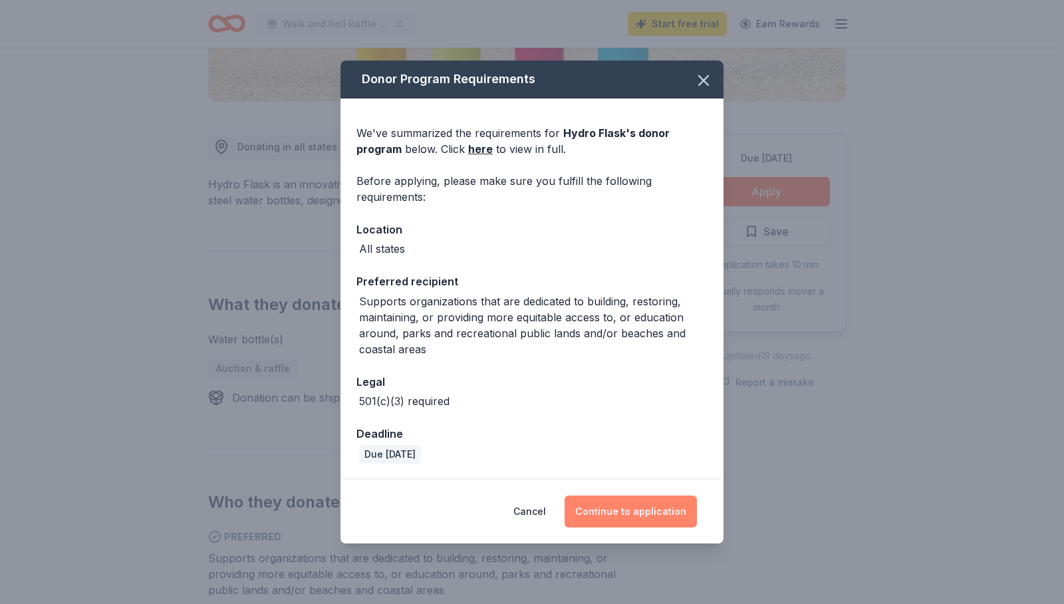
click at [603, 502] on button "Continue to application" at bounding box center [631, 512] width 132 height 32
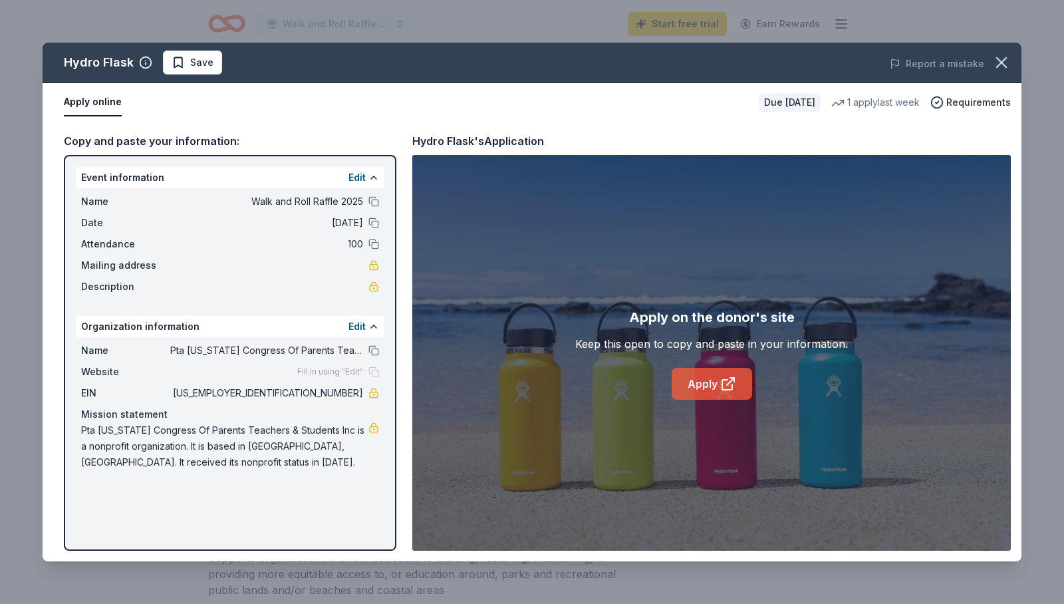
click at [706, 386] on link "Apply" at bounding box center [712, 384] width 80 height 32
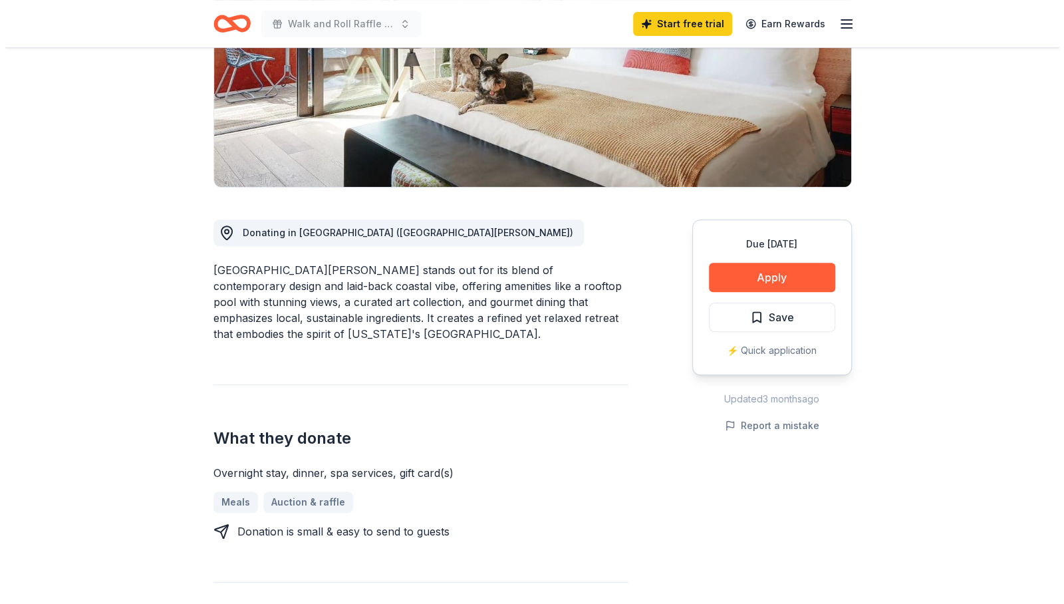
scroll to position [218, 0]
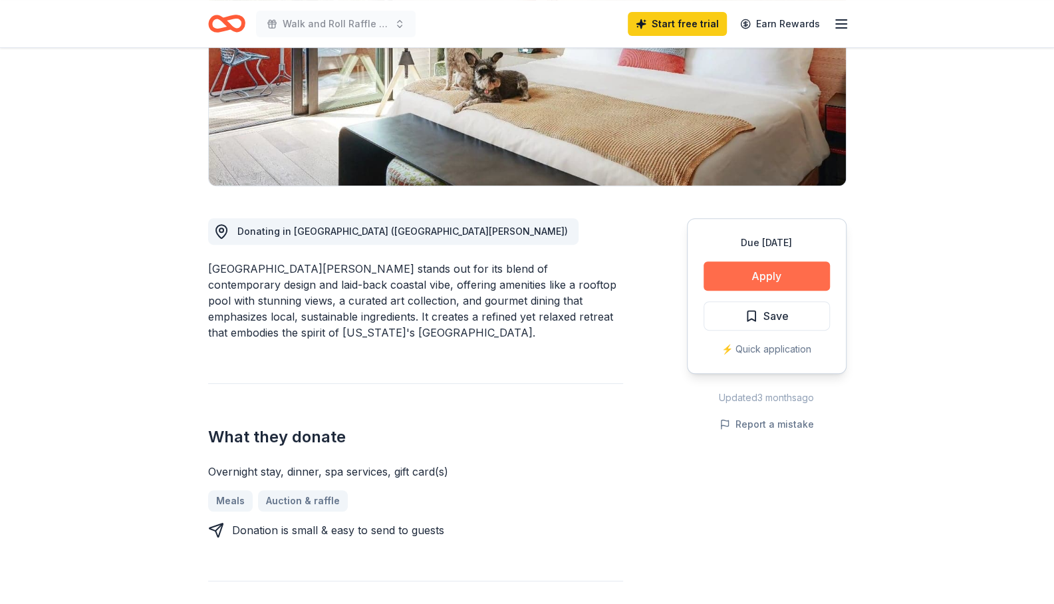
click at [739, 264] on button "Apply" at bounding box center [767, 275] width 126 height 29
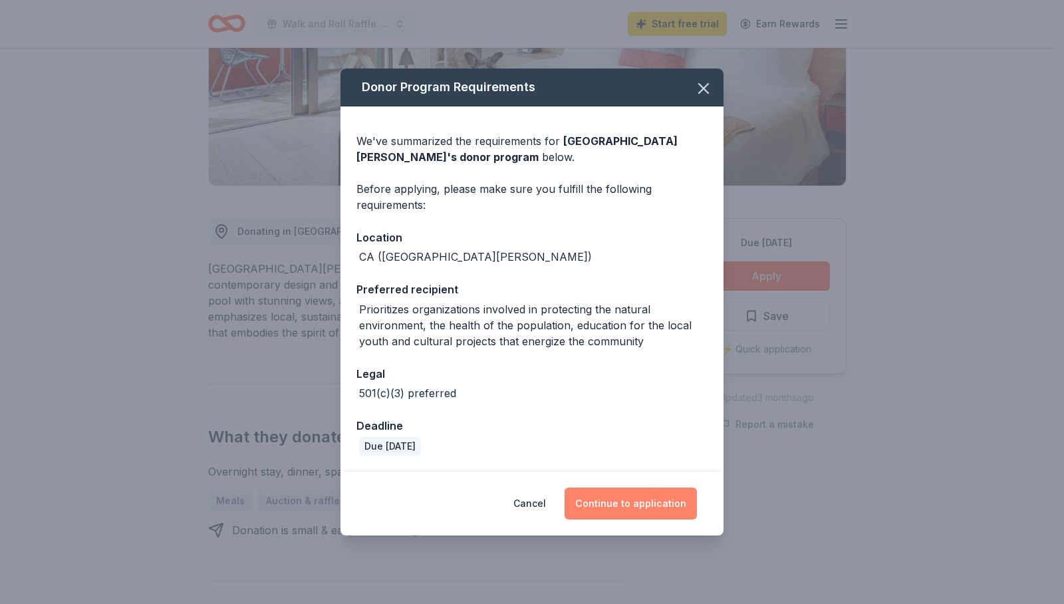
click at [613, 504] on button "Continue to application" at bounding box center [631, 504] width 132 height 32
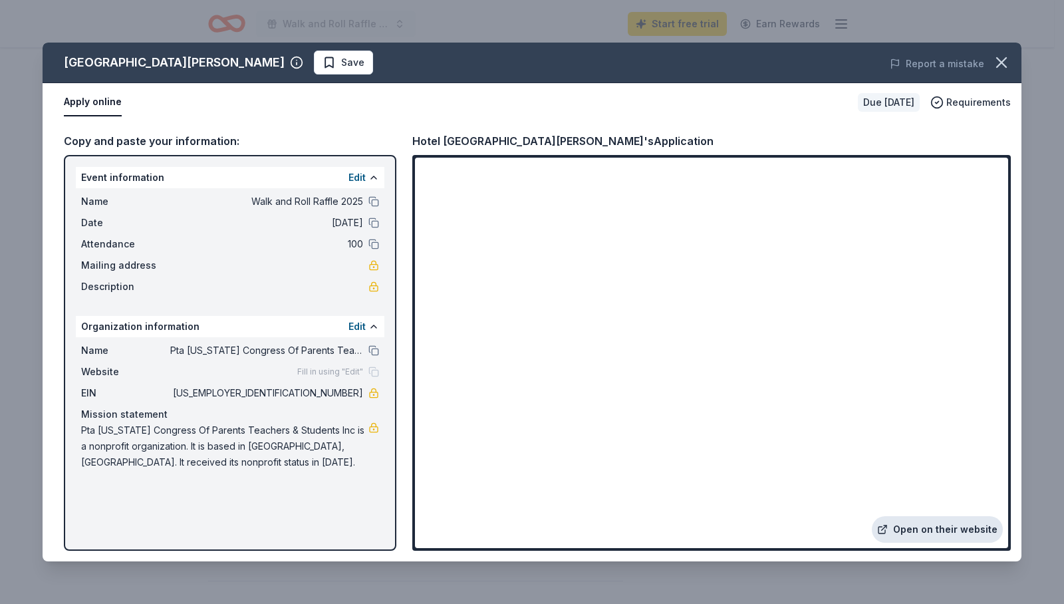
click at [896, 533] on link "Open on their website" at bounding box center [937, 529] width 131 height 27
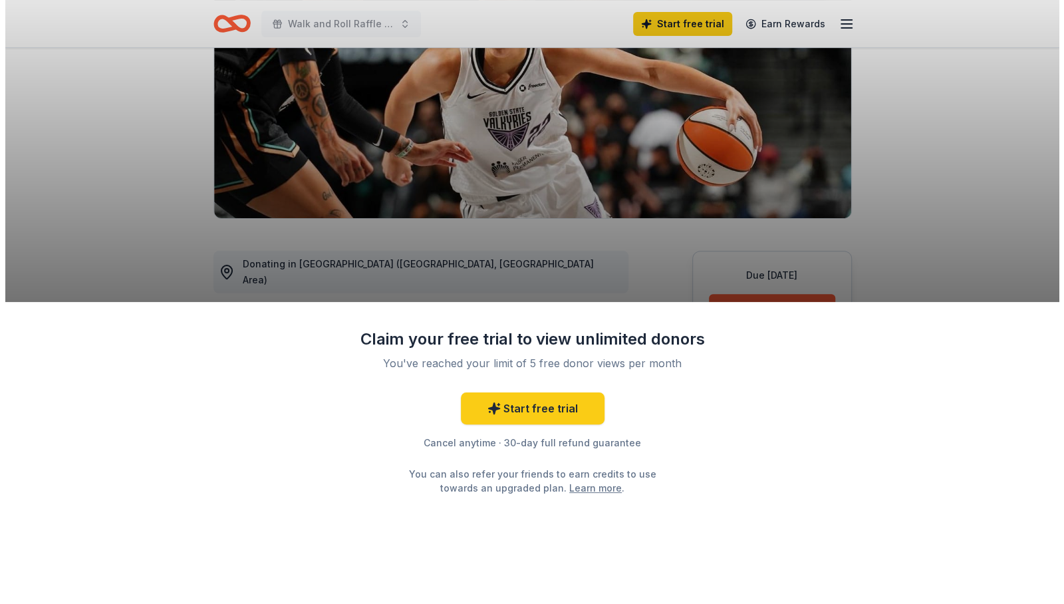
scroll to position [278, 0]
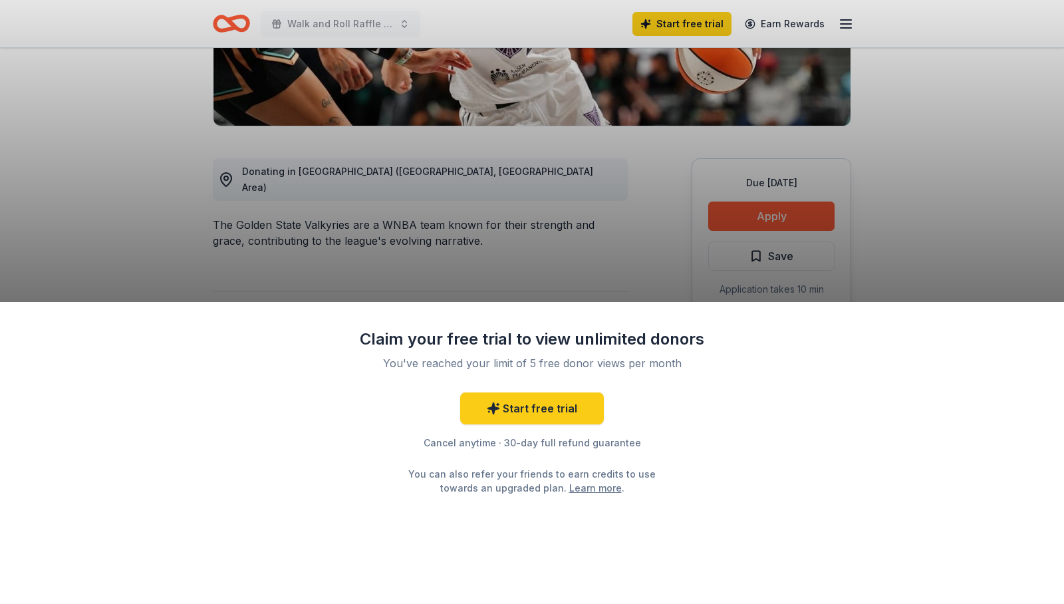
click at [569, 297] on div "Claim your free trial to view unlimited donors You've reached your limit of 5 f…" at bounding box center [532, 302] width 1064 height 604
click at [559, 266] on div "Claim your free trial to view unlimited donors You've reached your limit of 5 f…" at bounding box center [532, 302] width 1064 height 604
